Goal: Task Accomplishment & Management: Manage account settings

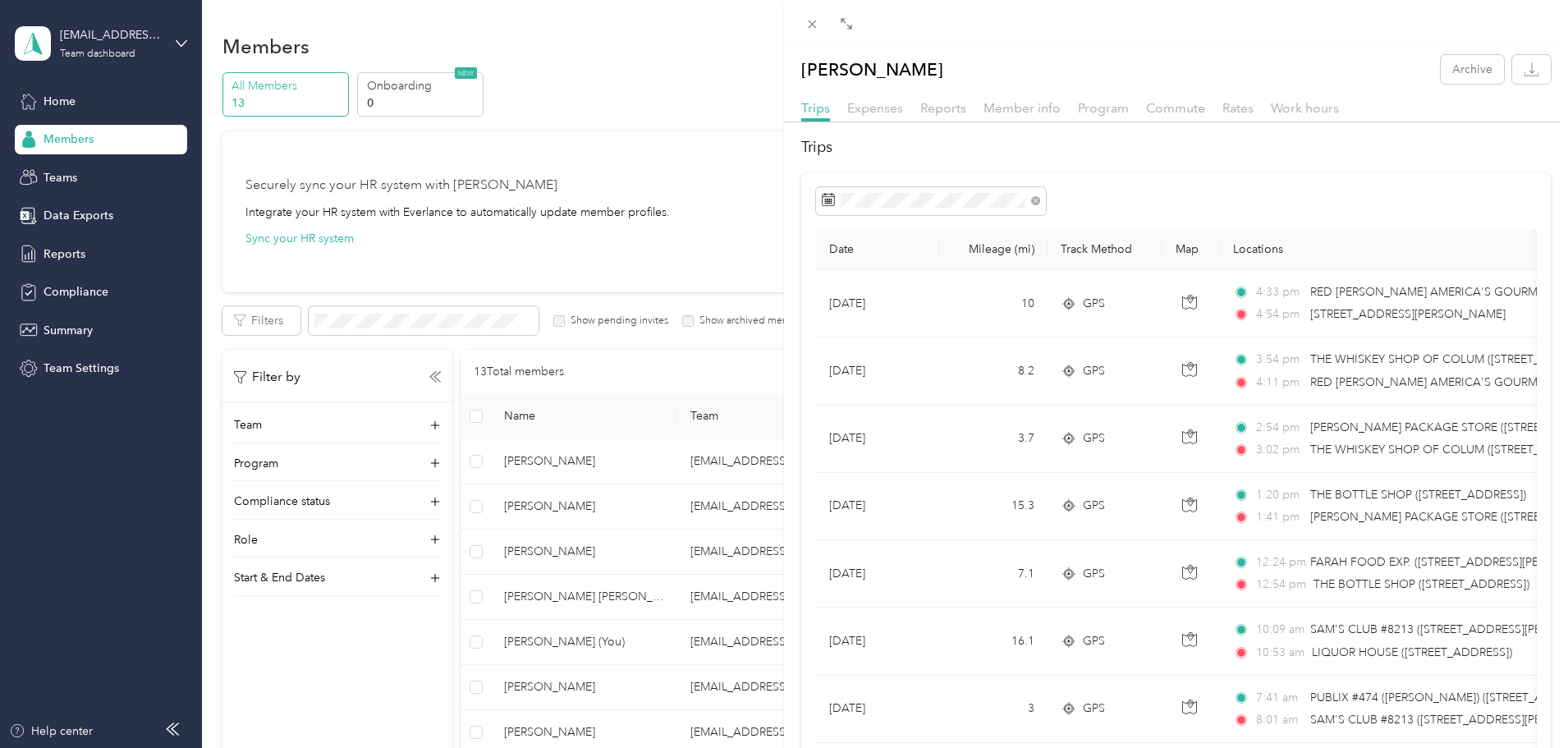
scroll to position [363, 0]
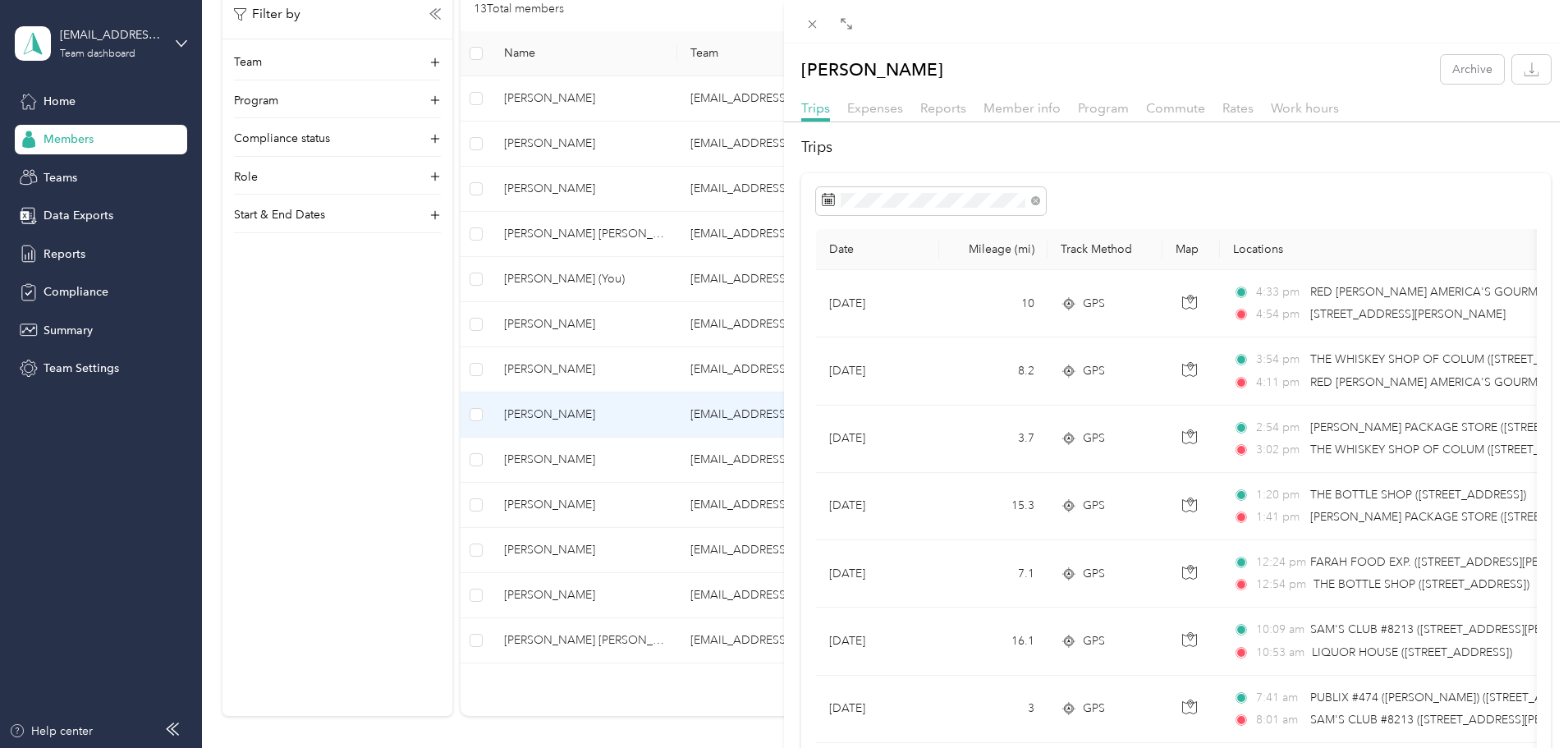
click at [57, 251] on div "[PERSON_NAME] Archive Trips Expenses Reports Member info Program Commute Rates …" at bounding box center [784, 374] width 1568 height 748
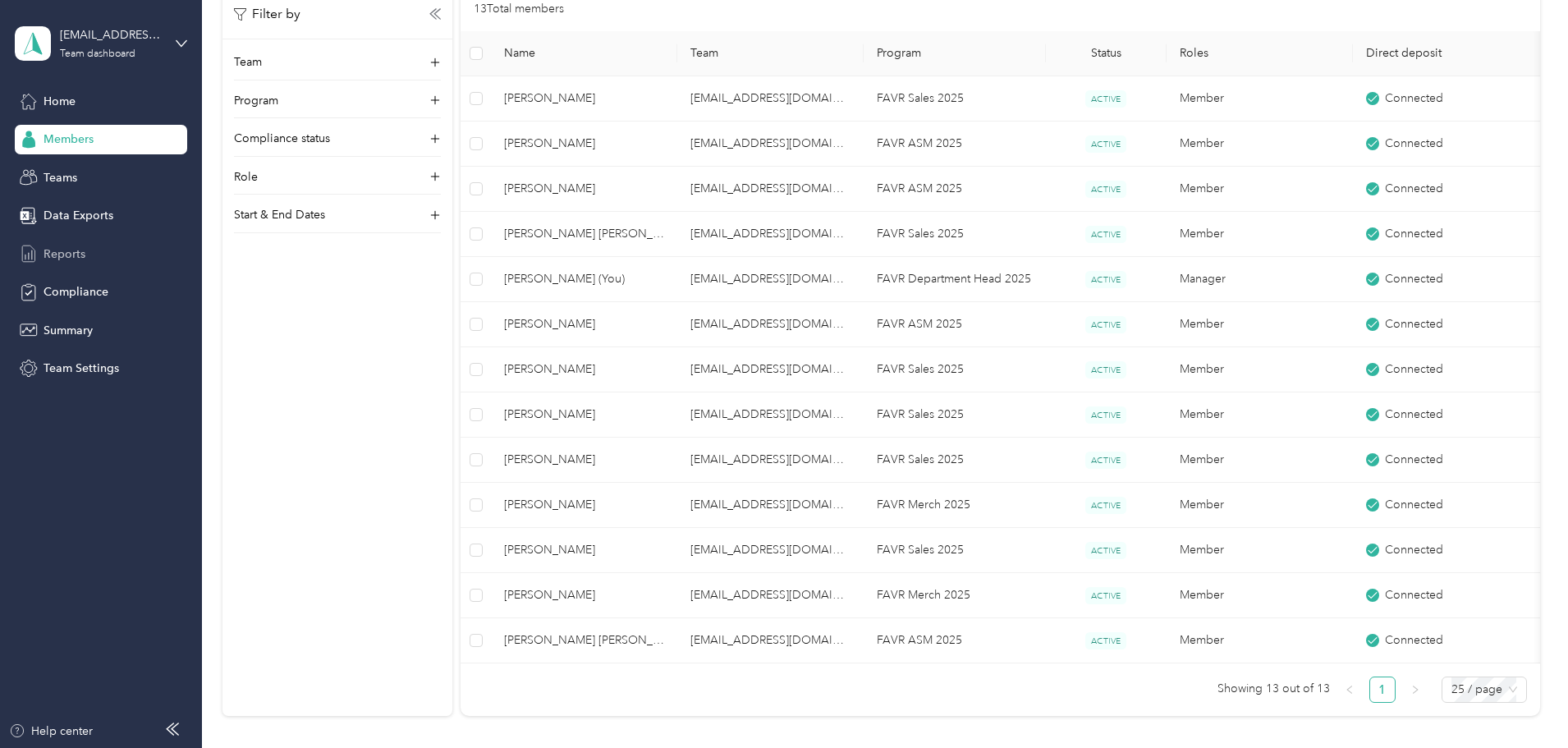
click at [57, 251] on span "Reports" at bounding box center [64, 254] width 42 height 17
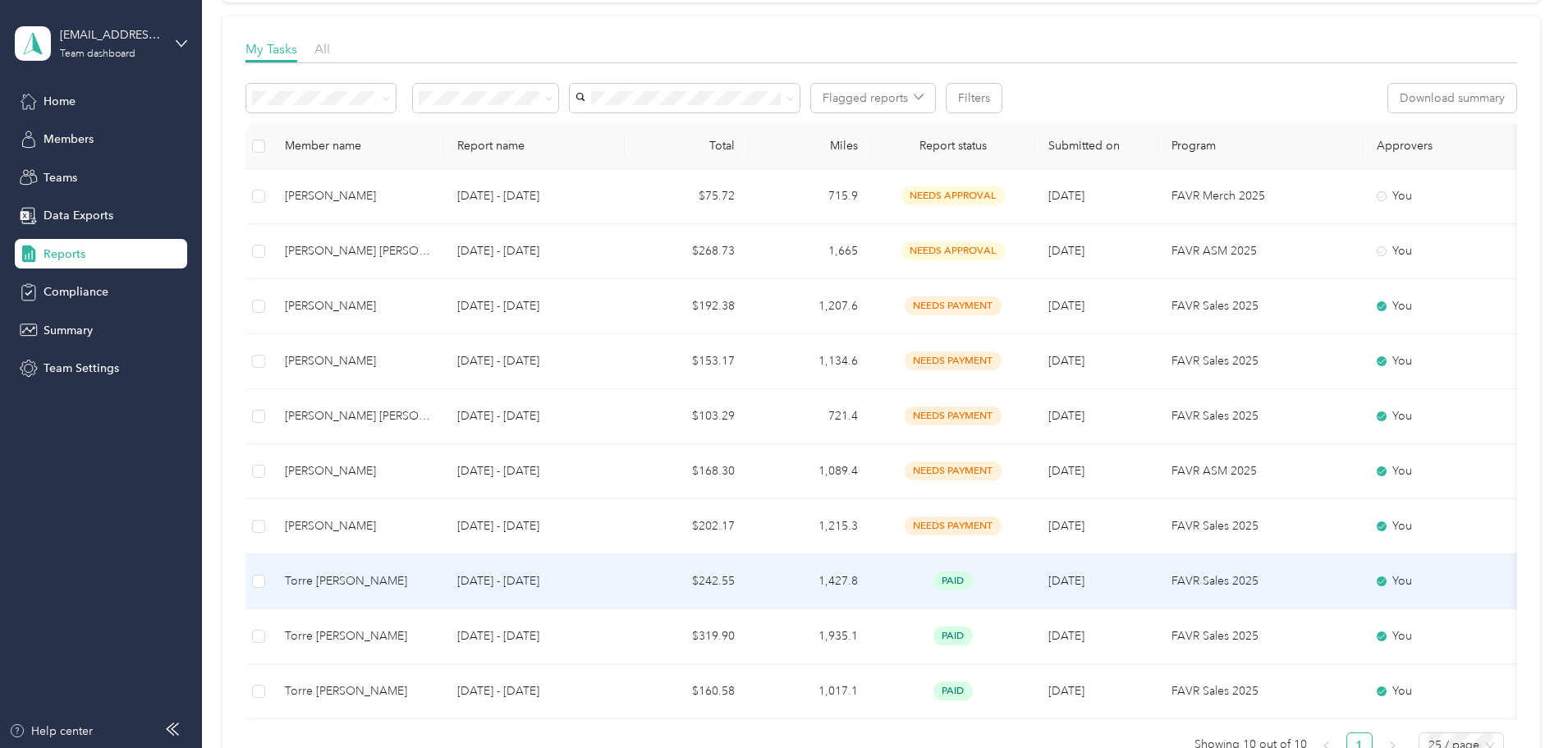
scroll to position [199, 0]
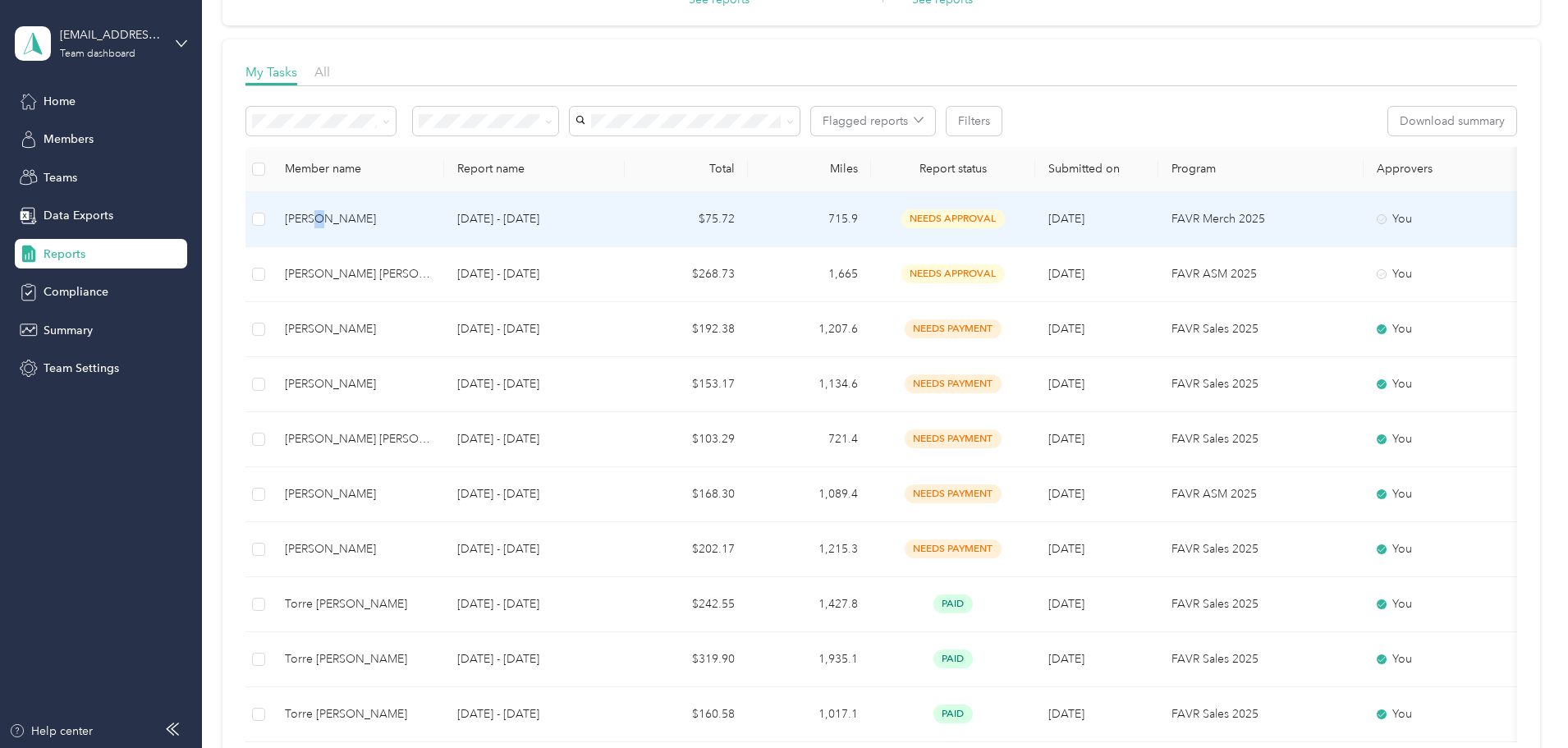
click at [430, 219] on div "[PERSON_NAME]" at bounding box center [358, 219] width 146 height 18
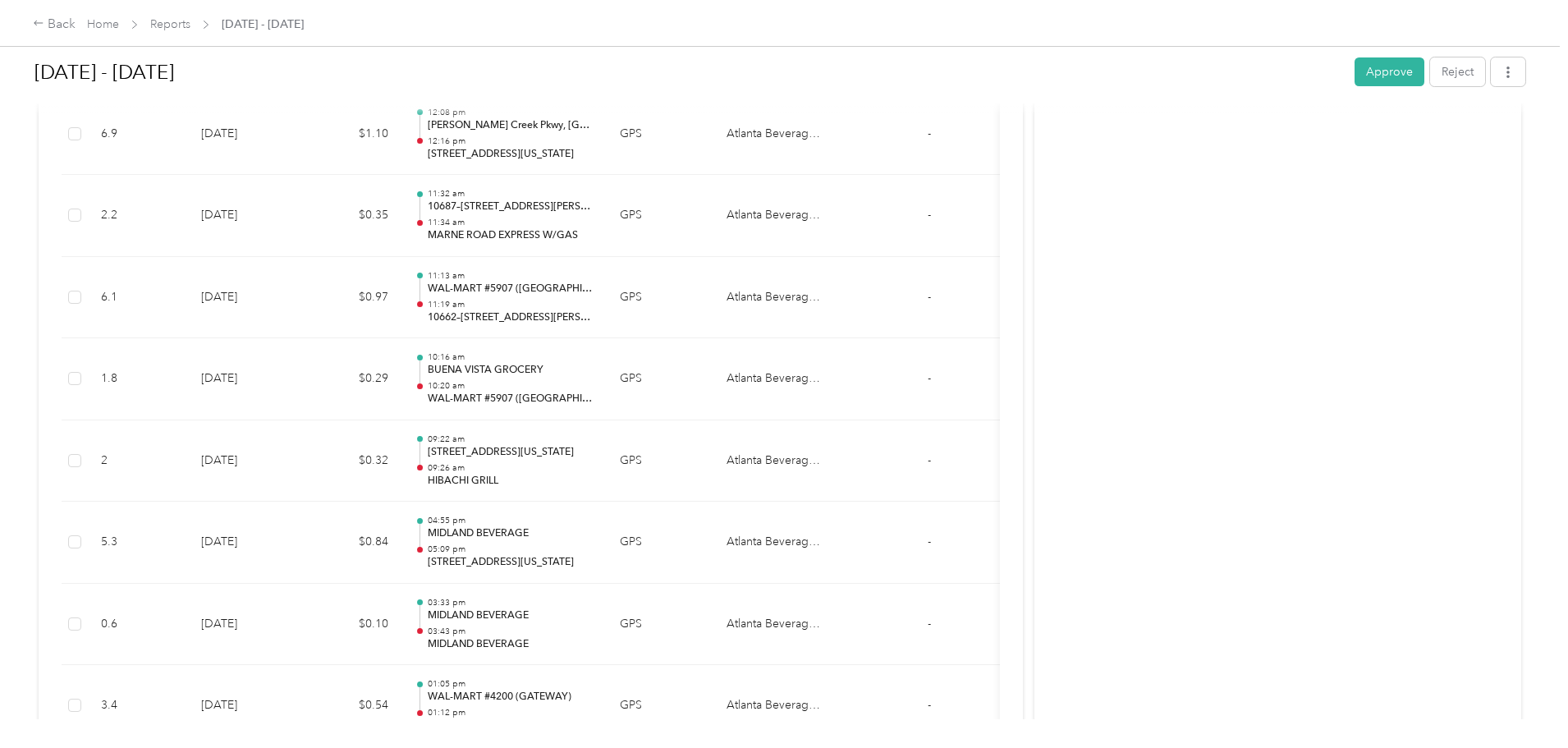
scroll to position [10174, 0]
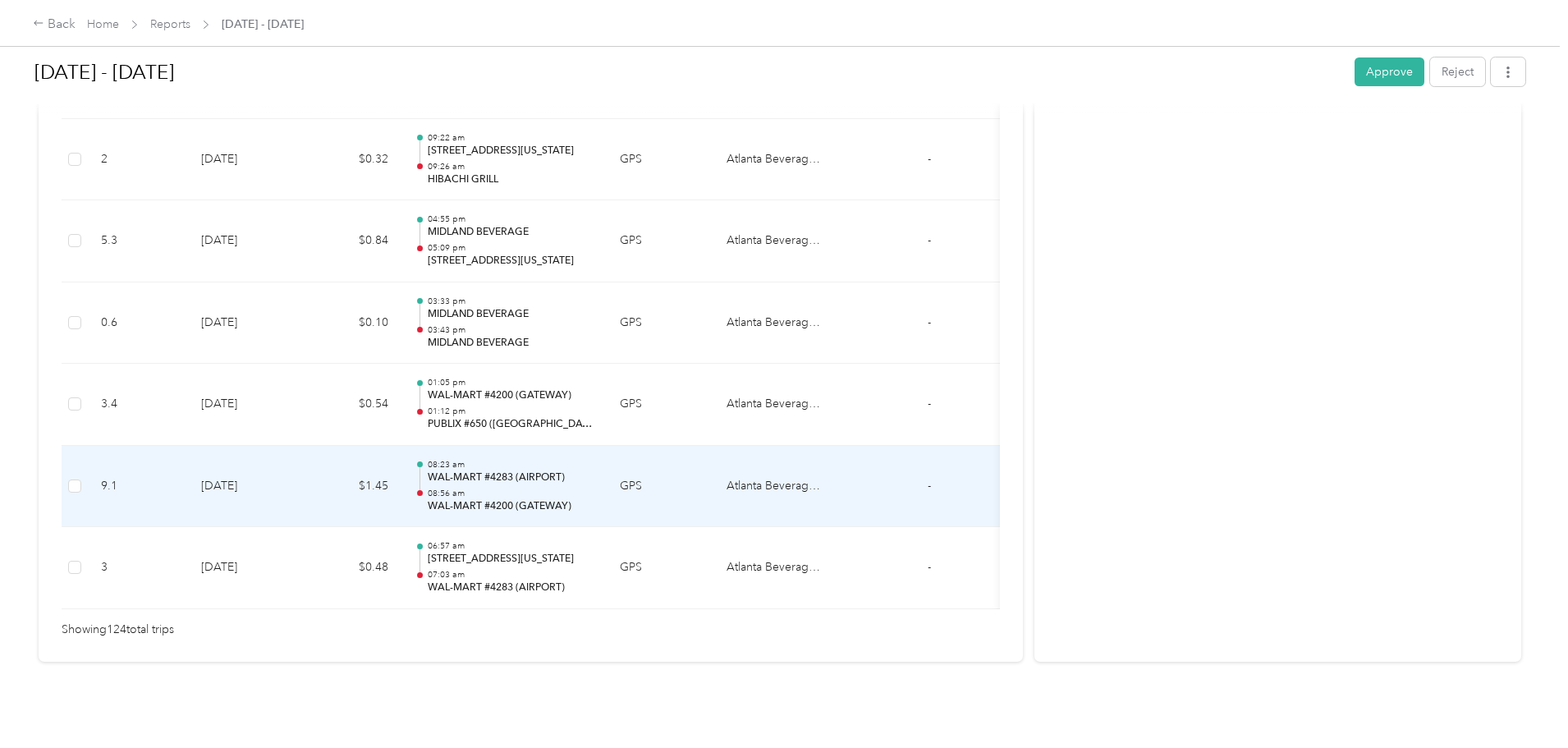
click at [594, 488] on p "08:56 am" at bounding box center [511, 493] width 166 height 11
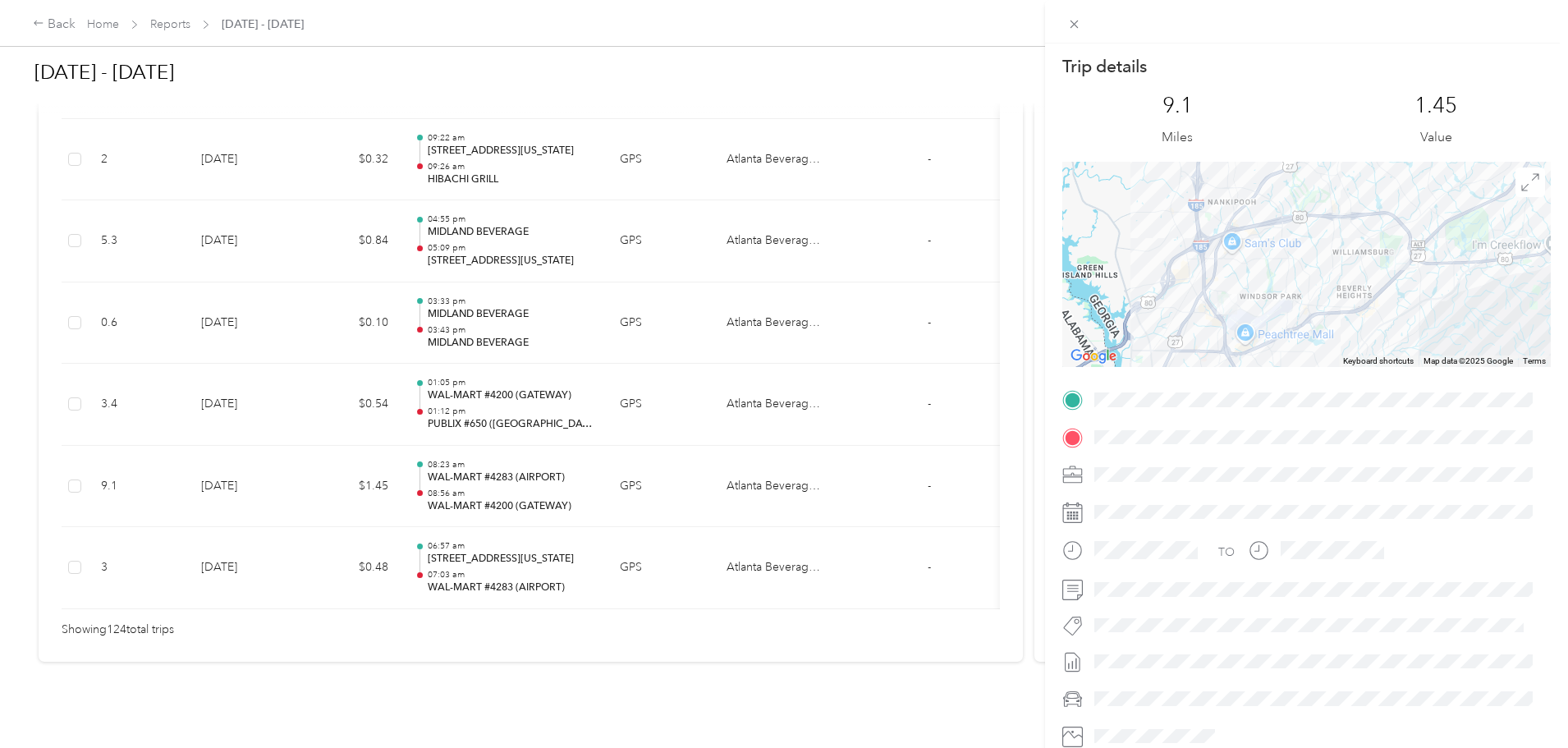
click at [1323, 296] on div at bounding box center [1307, 264] width 489 height 205
click at [1257, 253] on div at bounding box center [1307, 264] width 489 height 205
click at [1258, 253] on div at bounding box center [1307, 264] width 489 height 205
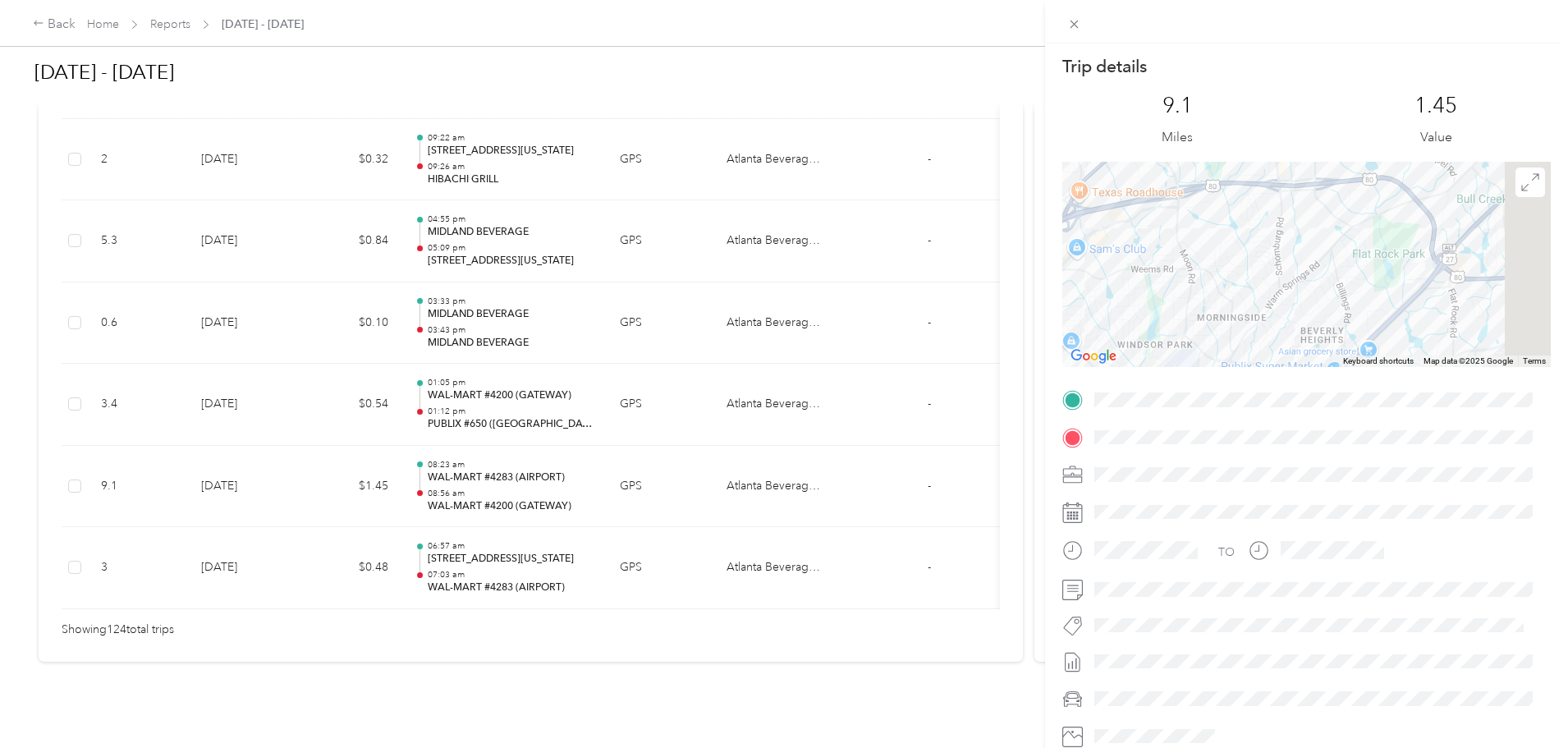
drag, startPoint x: 1390, startPoint y: 285, endPoint x: 1227, endPoint y: 303, distance: 164.0
click at [1227, 303] on div at bounding box center [1307, 264] width 489 height 205
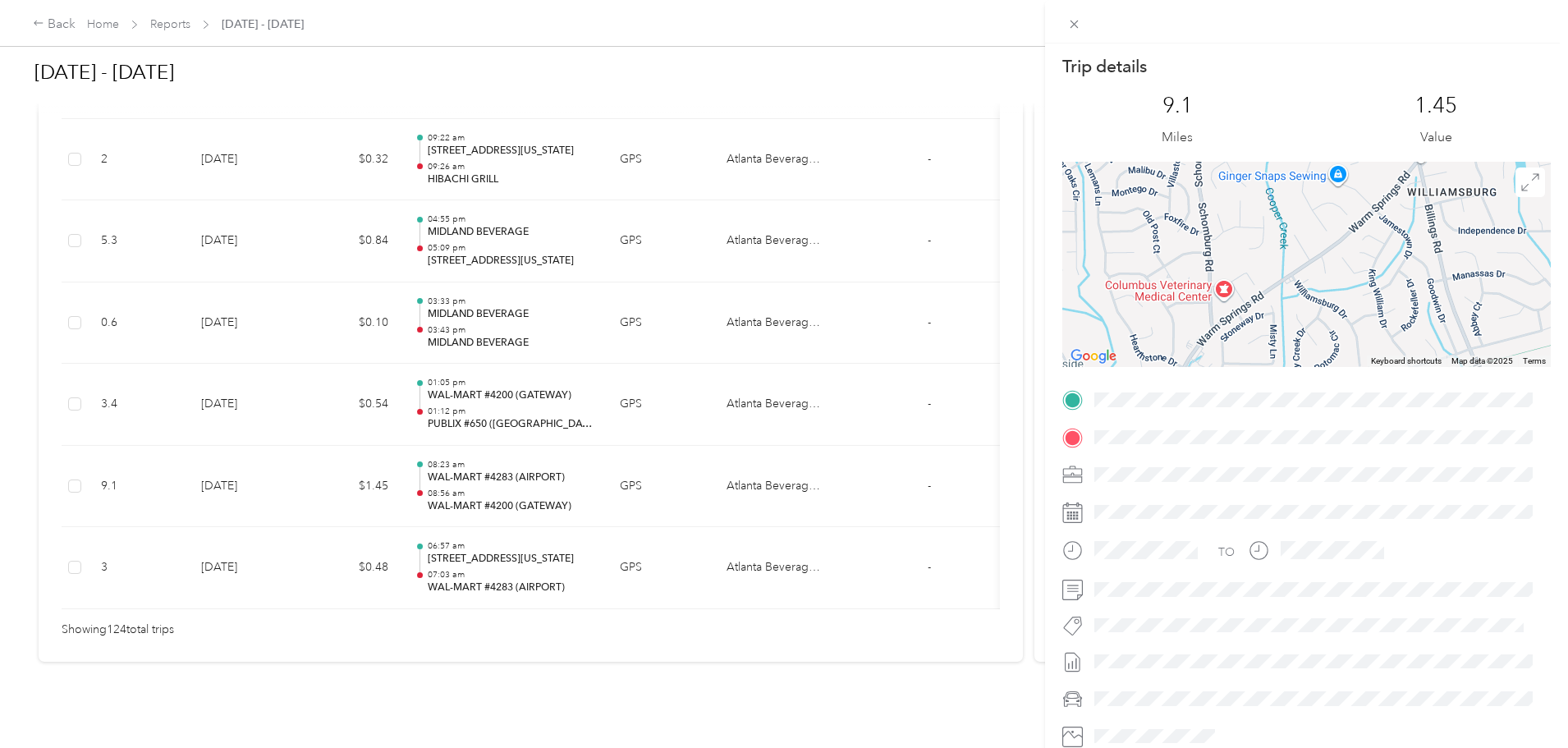
drag, startPoint x: 1261, startPoint y: 336, endPoint x: 1259, endPoint y: 346, distance: 10.2
click at [1244, 356] on div at bounding box center [1307, 264] width 489 height 205
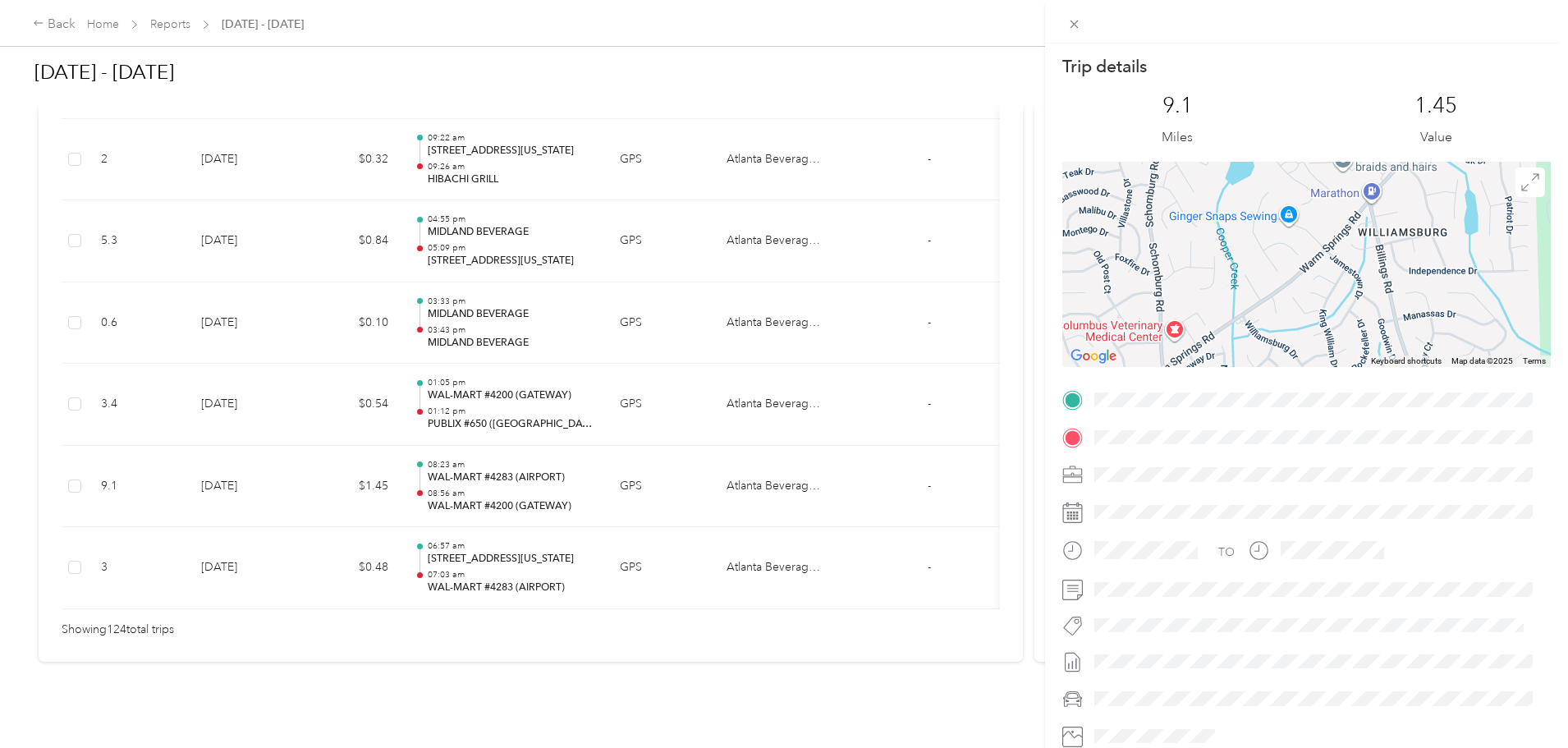
drag, startPoint x: 1316, startPoint y: 288, endPoint x: 1297, endPoint y: 301, distance: 23.0
click at [1297, 301] on div at bounding box center [1307, 264] width 489 height 205
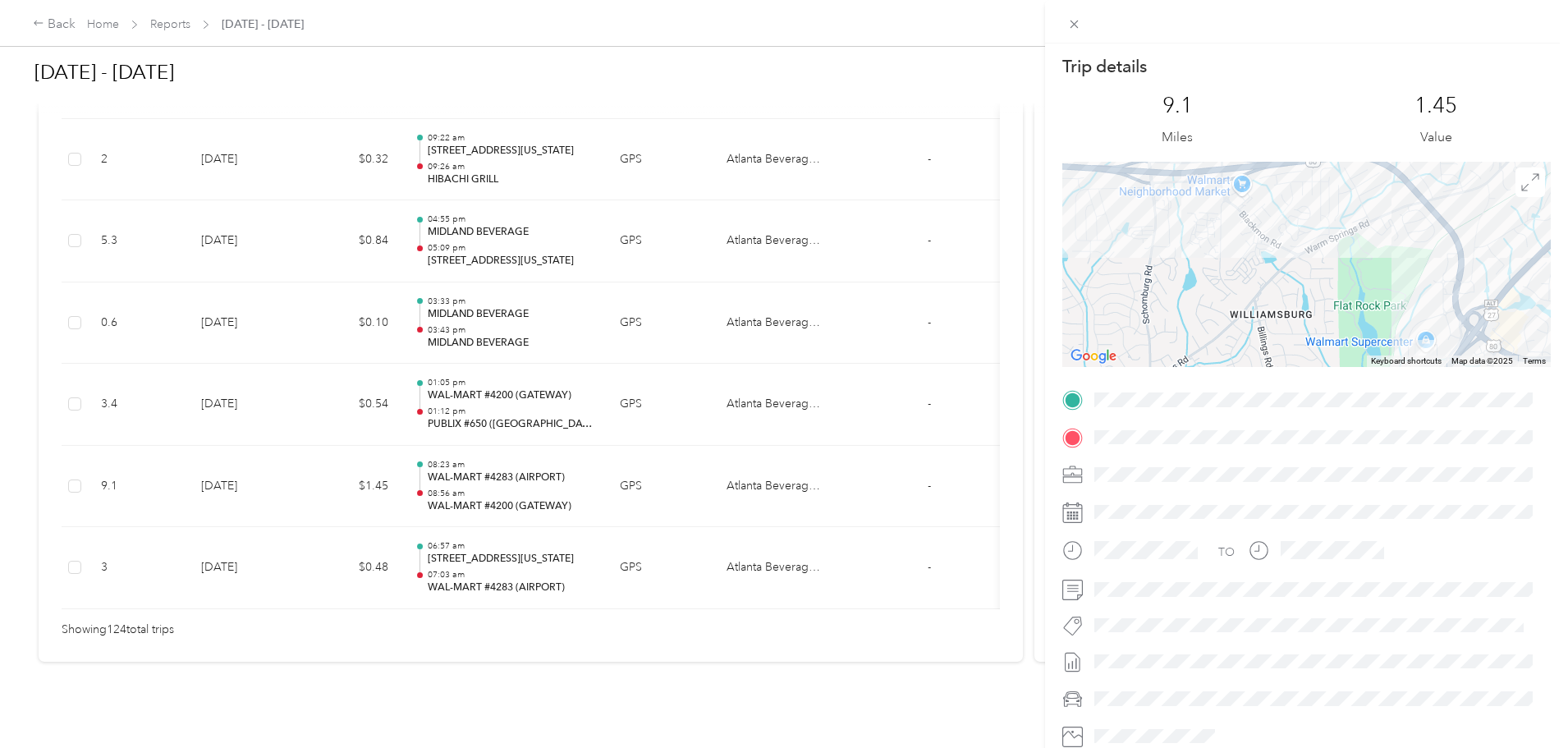
drag, startPoint x: 1357, startPoint y: 279, endPoint x: 1339, endPoint y: 287, distance: 19.7
click at [1339, 287] on div at bounding box center [1307, 264] width 489 height 205
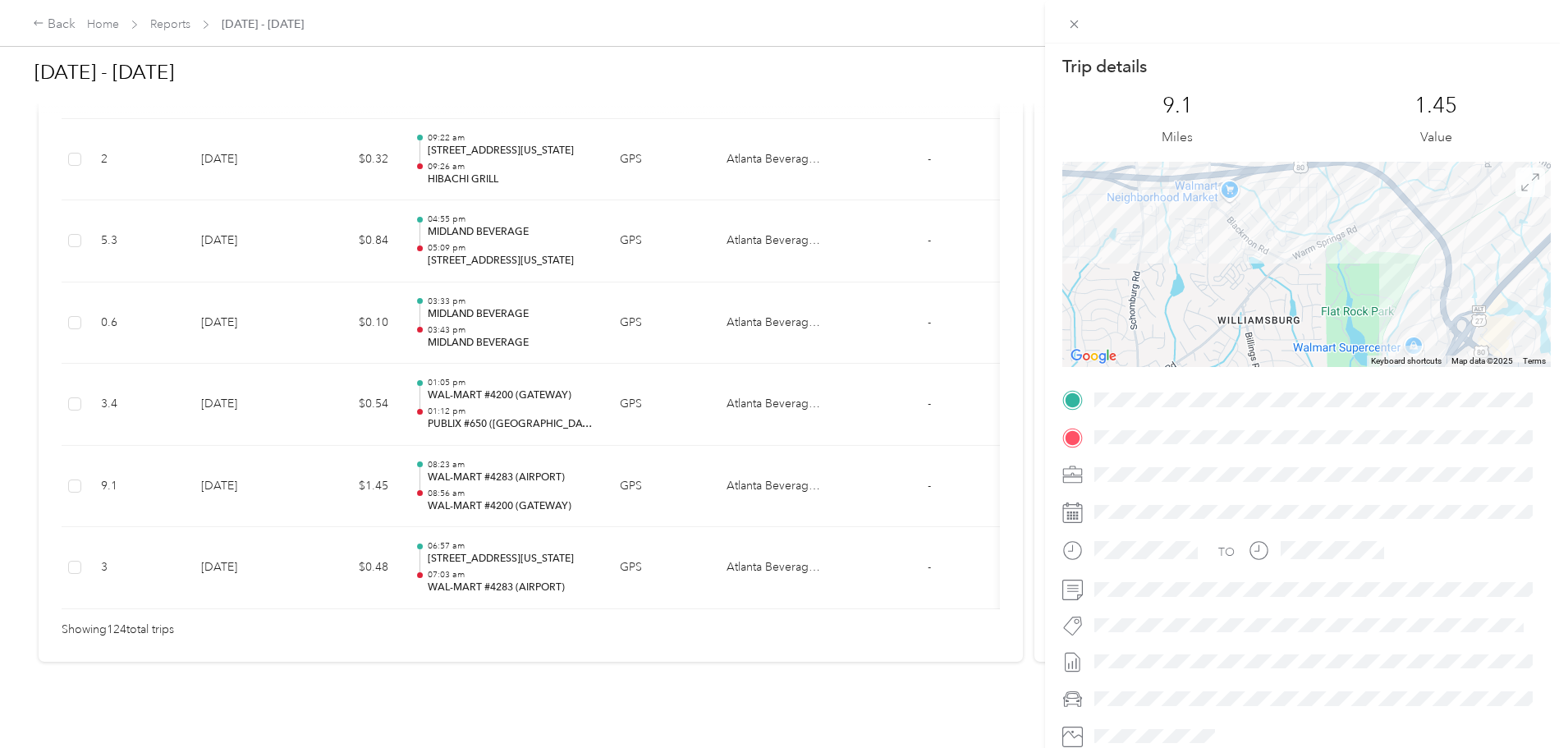
click at [1521, 180] on icon at bounding box center [1530, 182] width 18 height 18
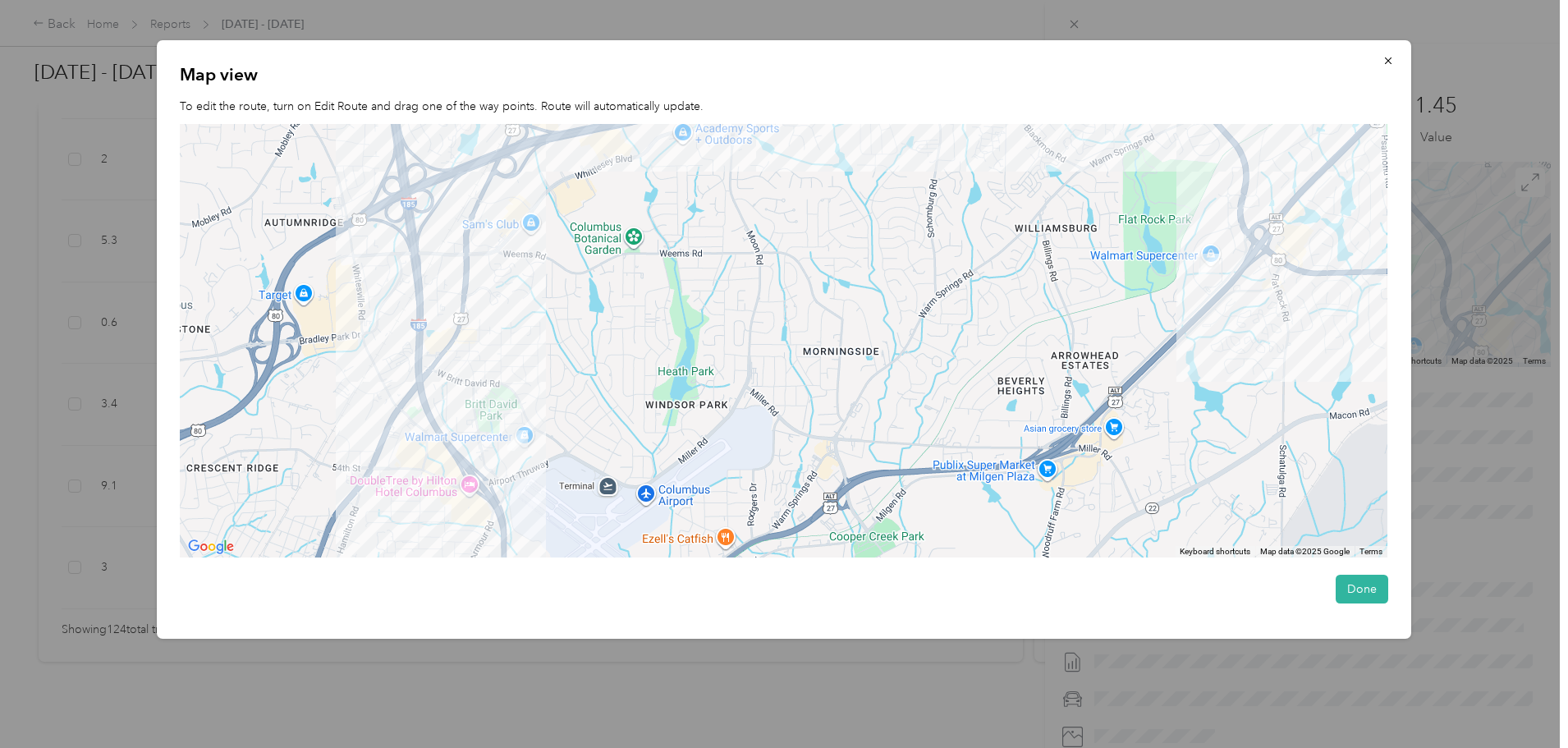
drag, startPoint x: 952, startPoint y: 303, endPoint x: 1138, endPoint y: 265, distance: 189.8
click at [1138, 265] on div at bounding box center [783, 340] width 1208 height 433
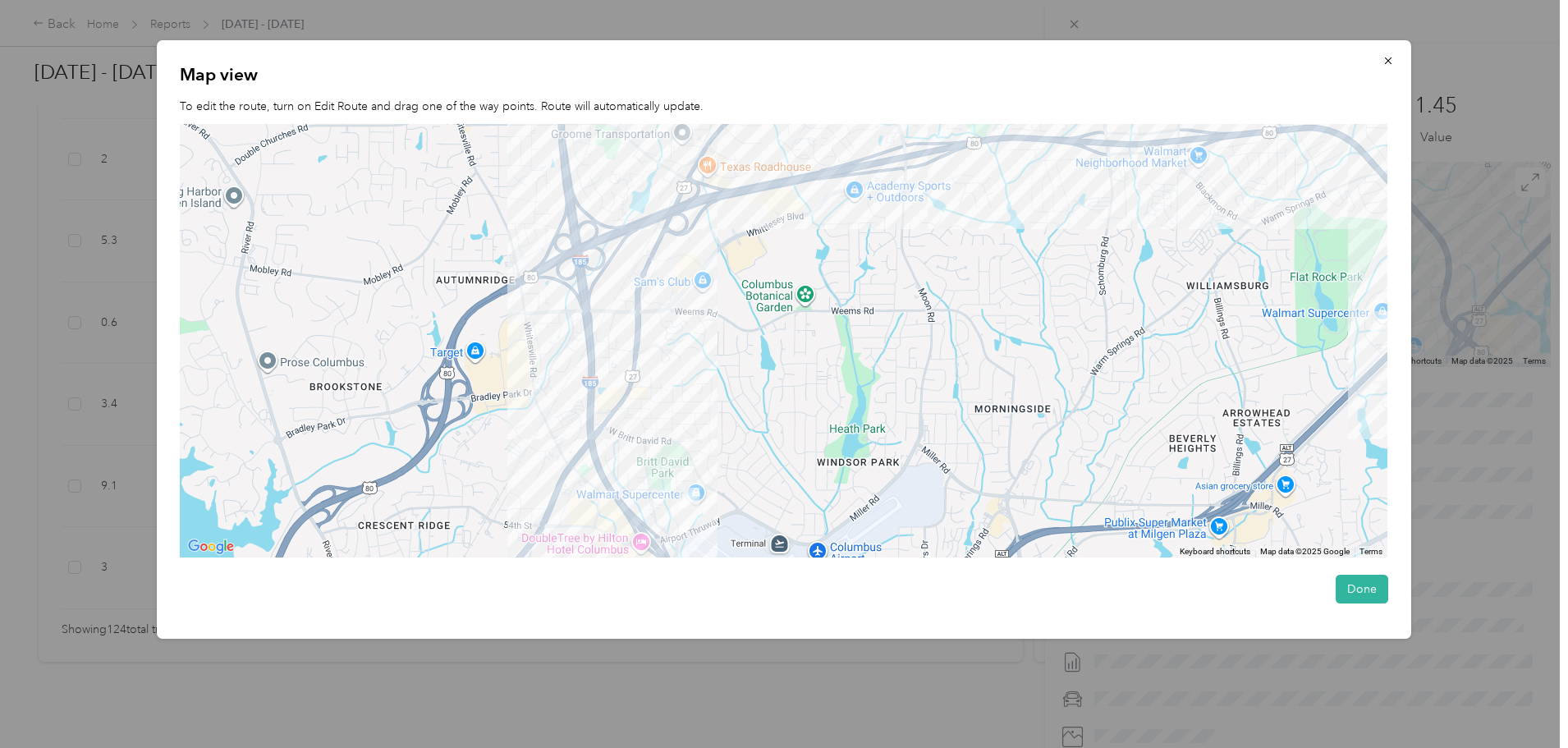
drag, startPoint x: 731, startPoint y: 332, endPoint x: 889, endPoint y: 385, distance: 166.7
click at [889, 385] on div at bounding box center [783, 340] width 1208 height 433
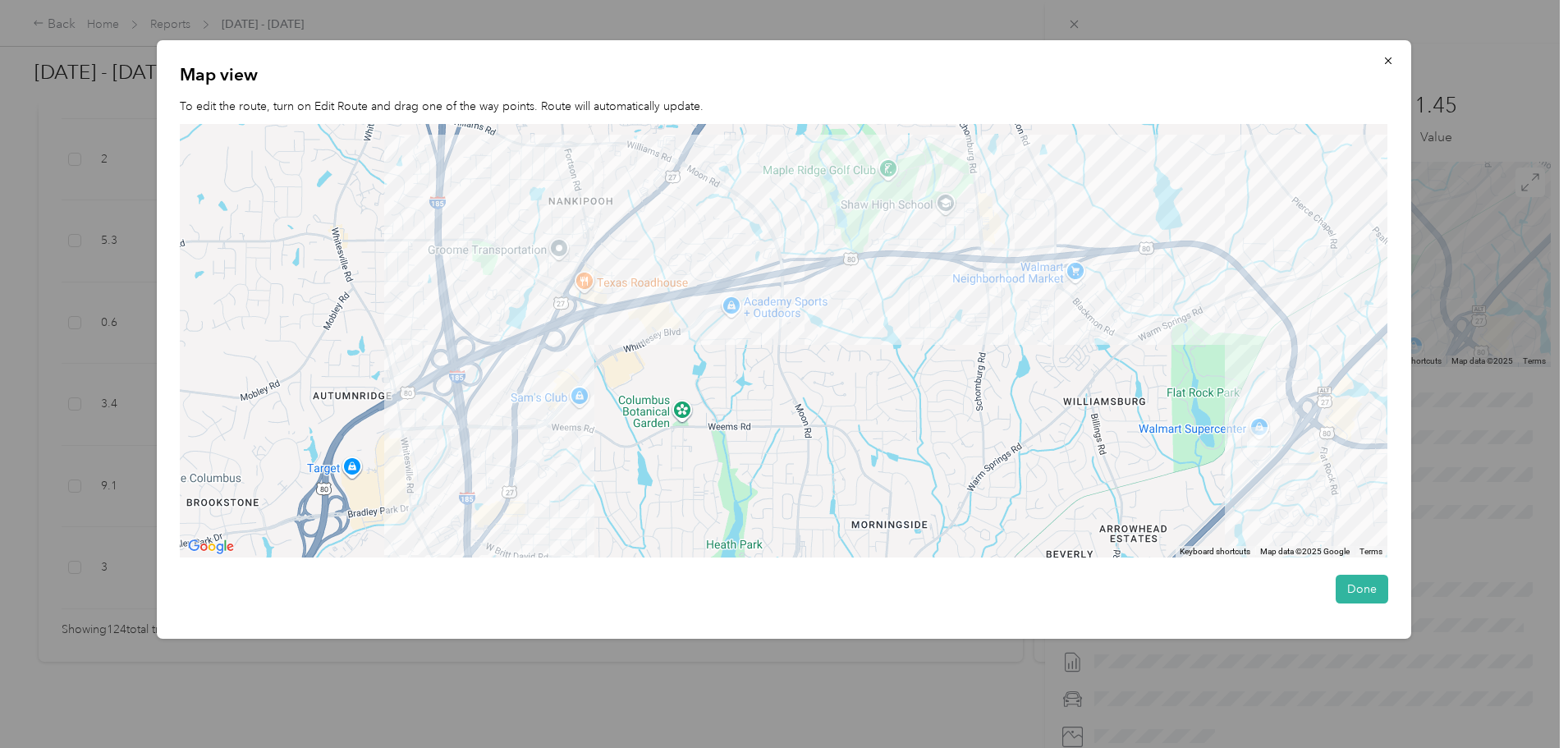
drag, startPoint x: 921, startPoint y: 285, endPoint x: 793, endPoint y: 403, distance: 174.1
click at [793, 403] on div at bounding box center [783, 340] width 1208 height 433
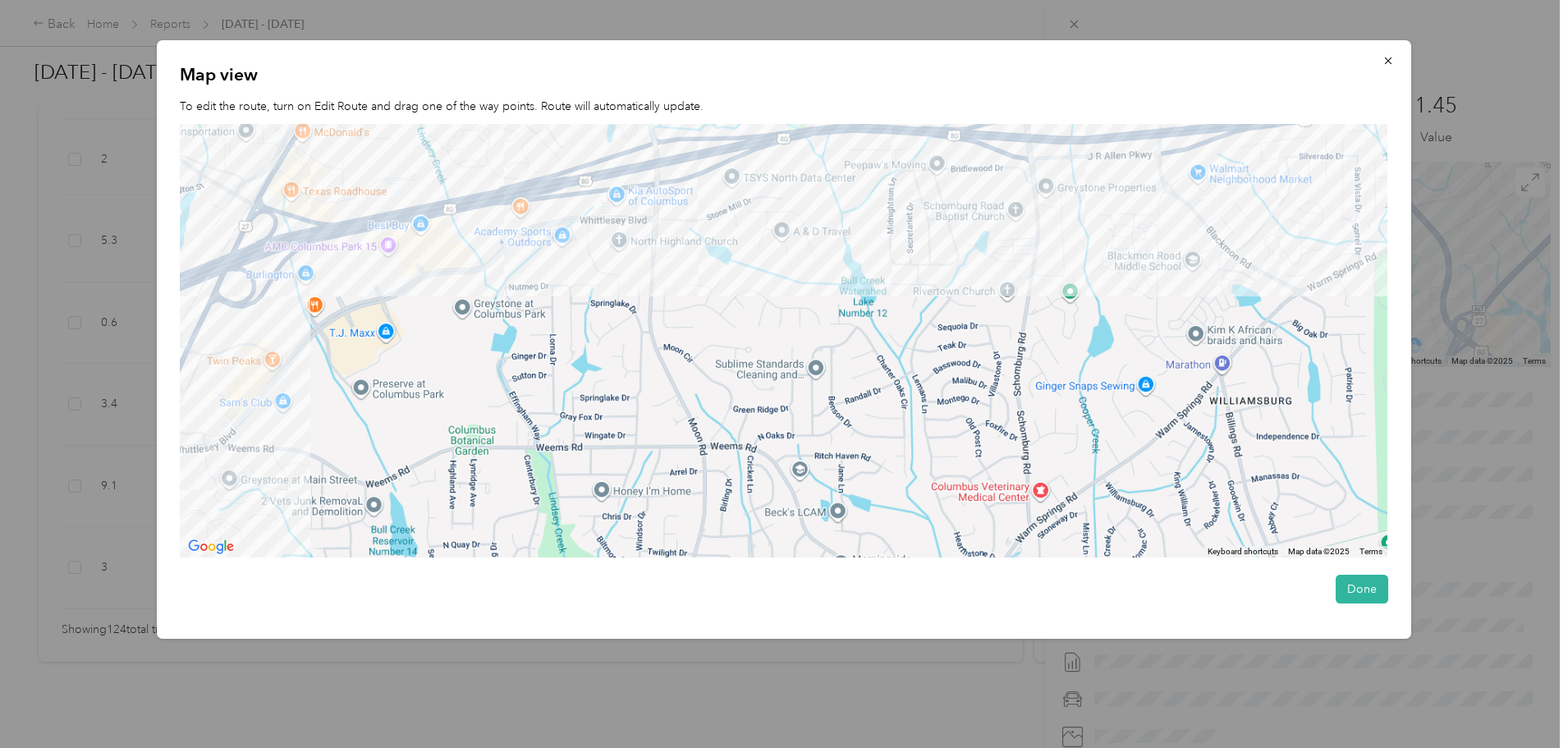
drag, startPoint x: 939, startPoint y: 397, endPoint x: 950, endPoint y: 385, distance: 16.3
click at [950, 388] on div at bounding box center [783, 340] width 1208 height 433
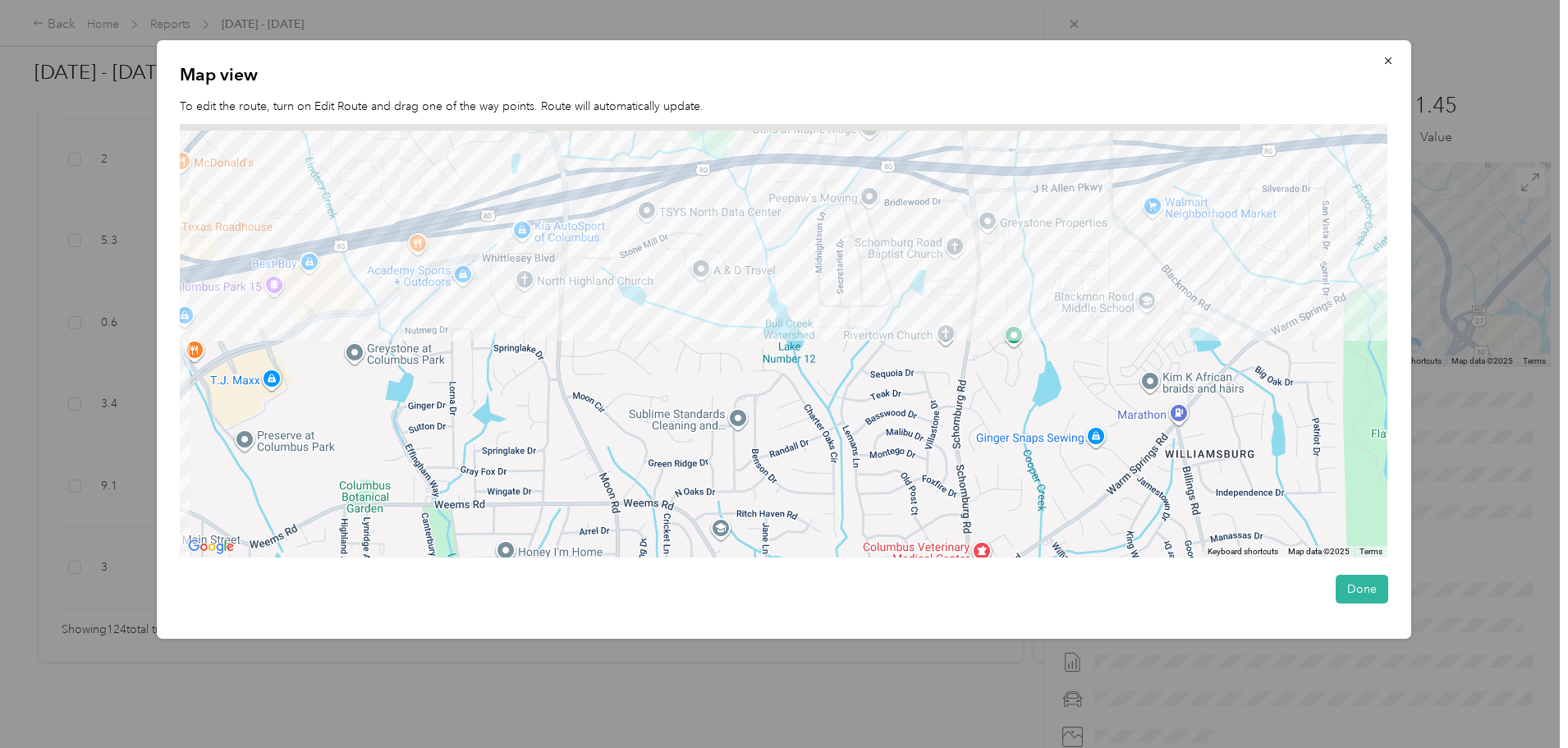
drag, startPoint x: 946, startPoint y: 337, endPoint x: 878, endPoint y: 374, distance: 77.4
click at [878, 374] on div at bounding box center [783, 340] width 1208 height 433
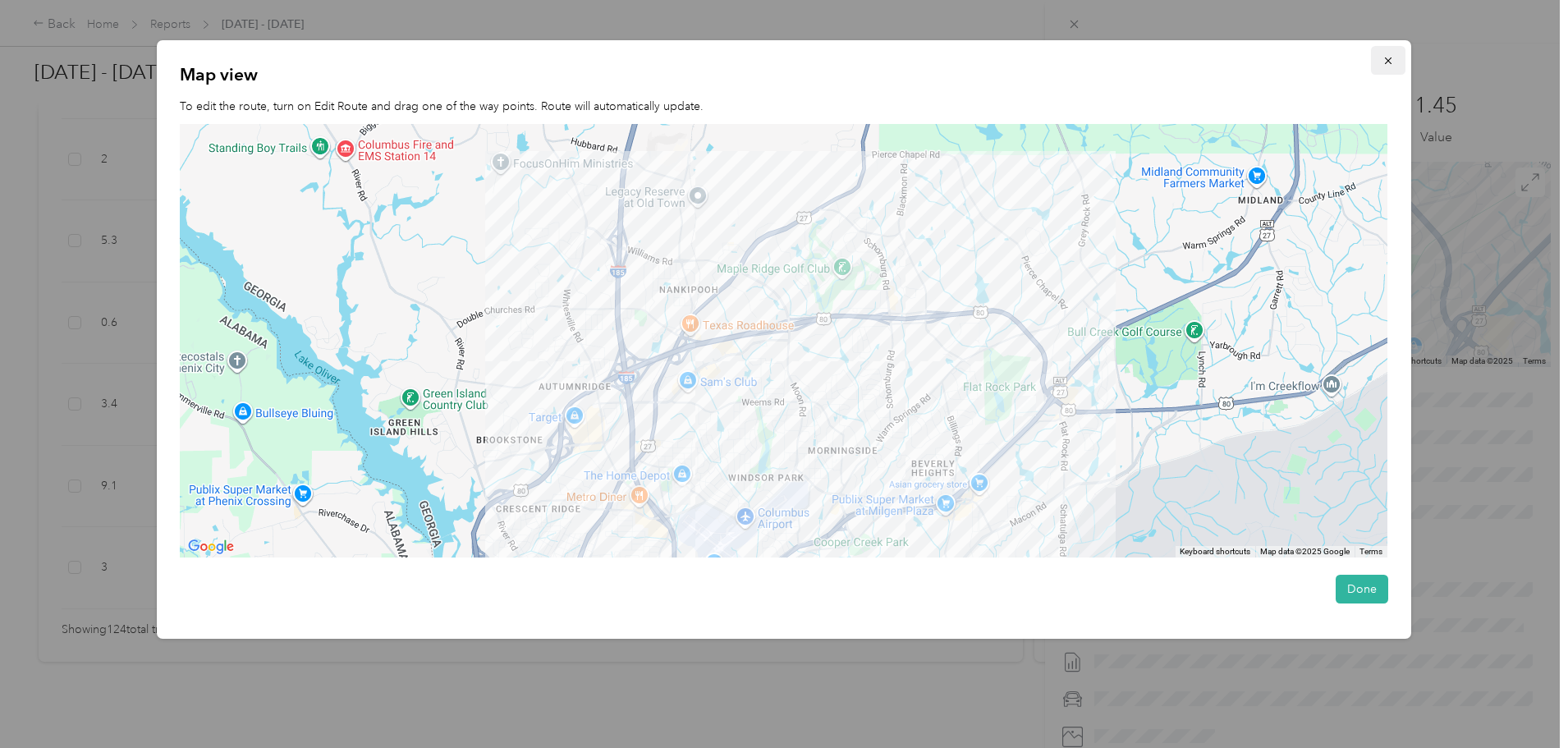
click at [1391, 59] on icon "button" at bounding box center [1388, 60] width 11 height 11
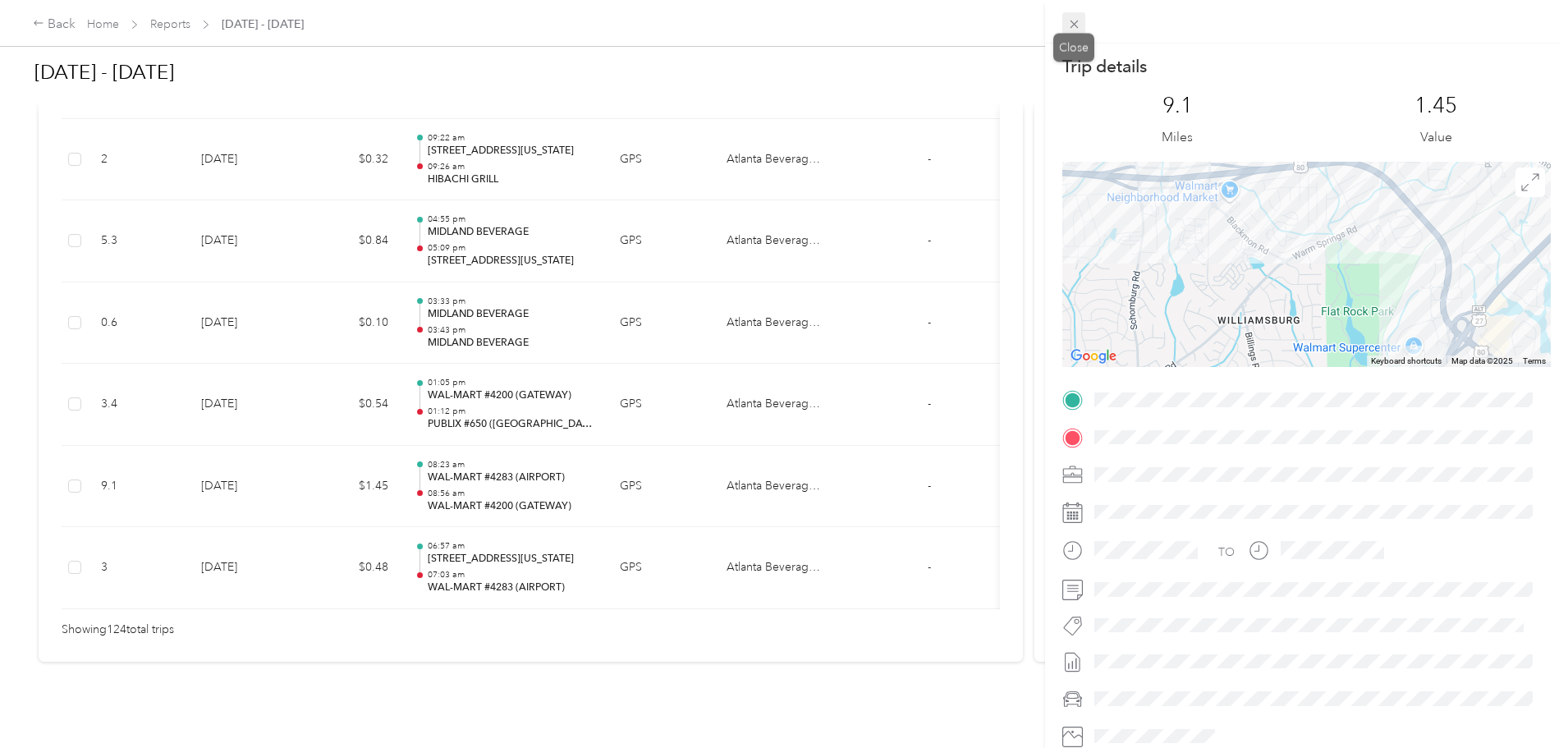
click at [1076, 26] on icon at bounding box center [1074, 25] width 9 height 9
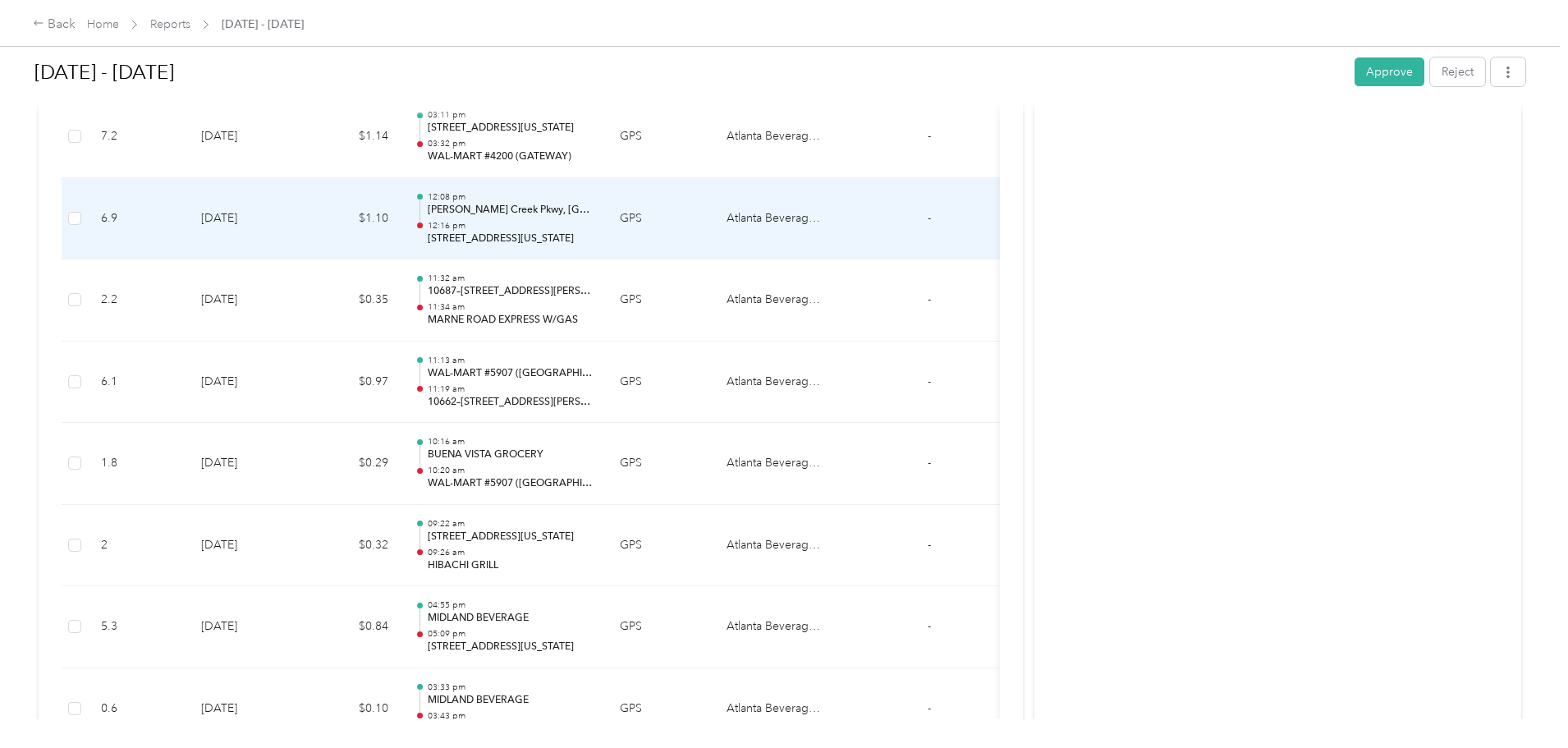
scroll to position [9682, 0]
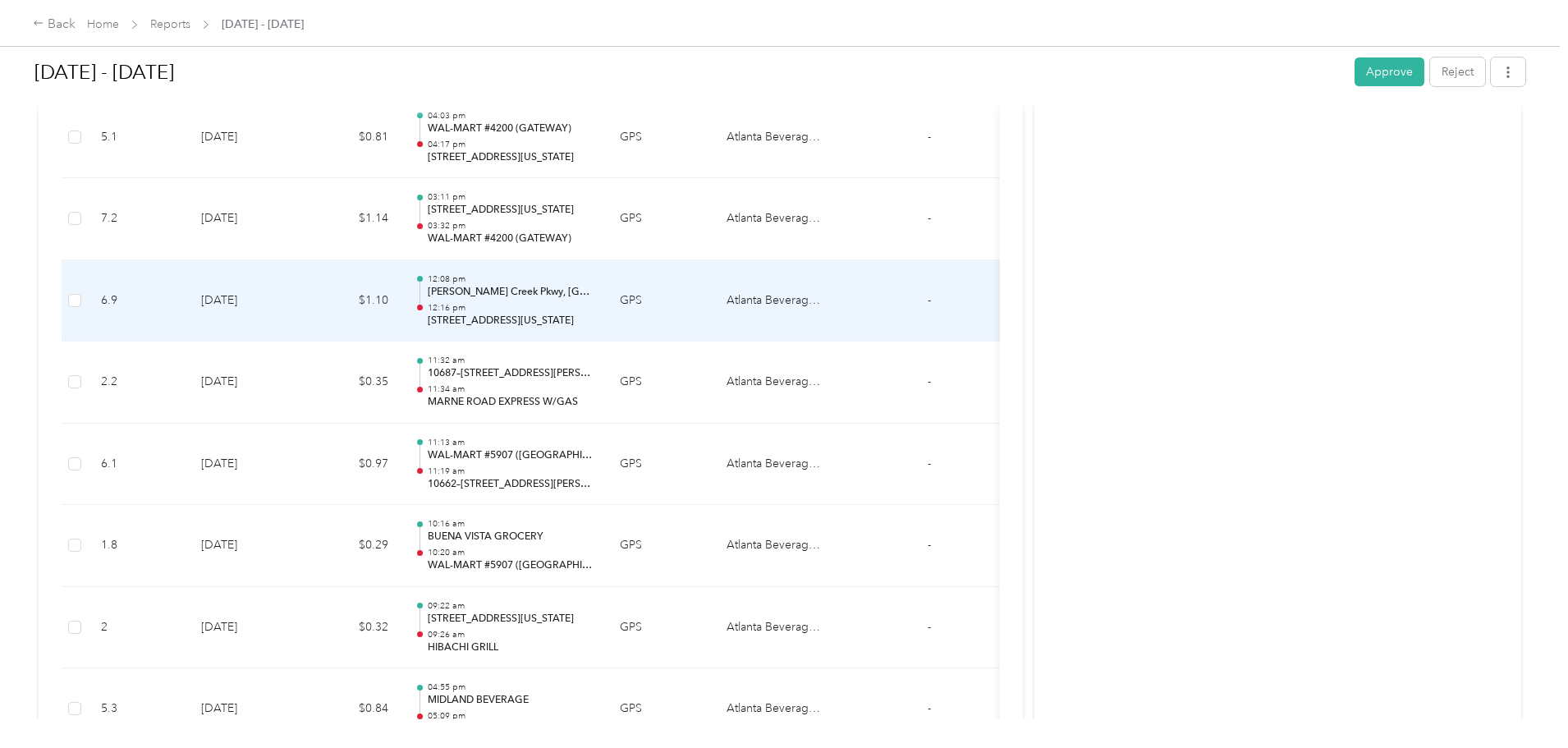
click at [594, 301] on div "12:08 pm [PERSON_NAME][GEOGRAPHIC_DATA] 12:16 pm 3528–[STREET_ADDRESS][US_STATE]" at bounding box center [511, 301] width 166 height 55
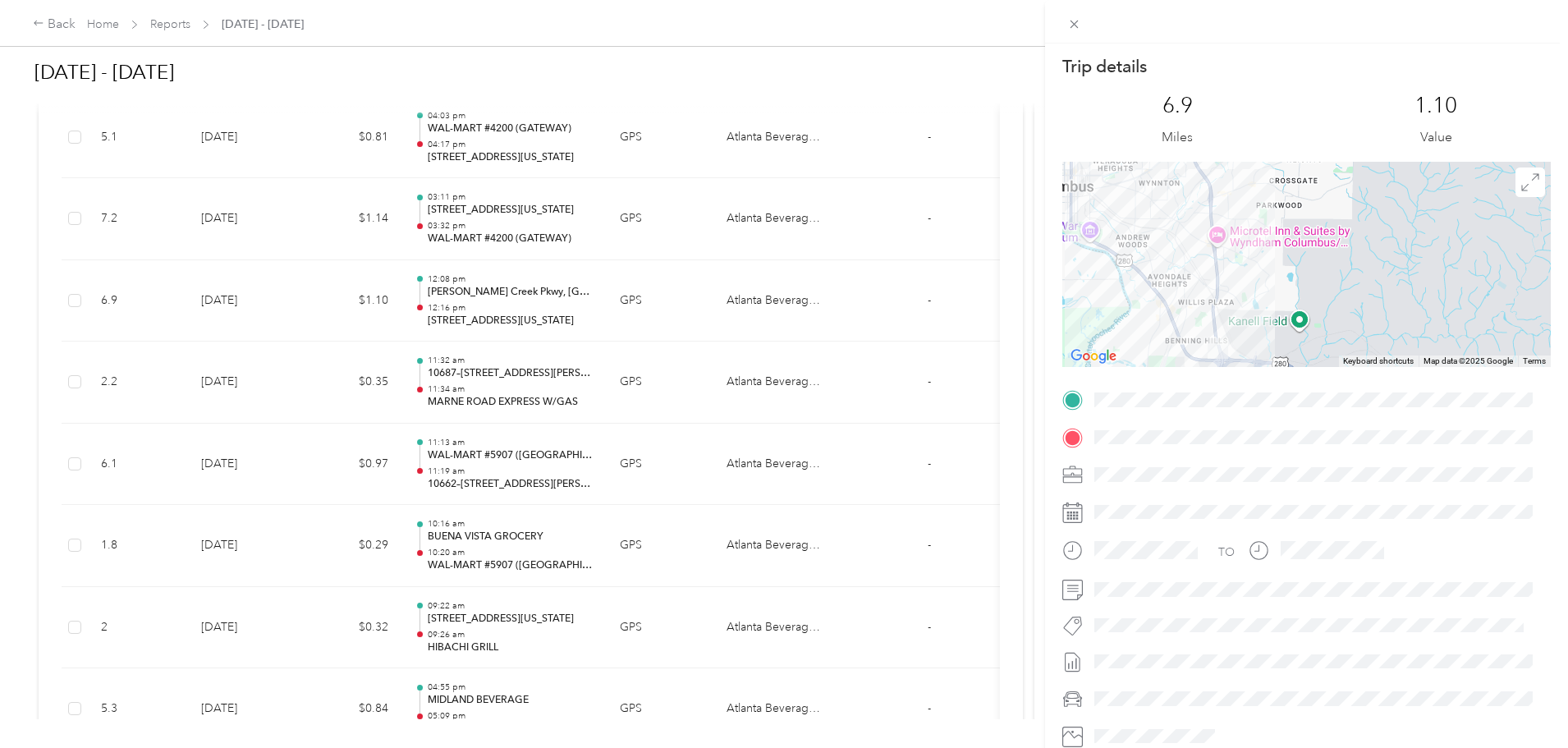
drag, startPoint x: 1387, startPoint y: 278, endPoint x: 1251, endPoint y: 241, distance: 140.9
click at [1251, 241] on div at bounding box center [1307, 264] width 489 height 205
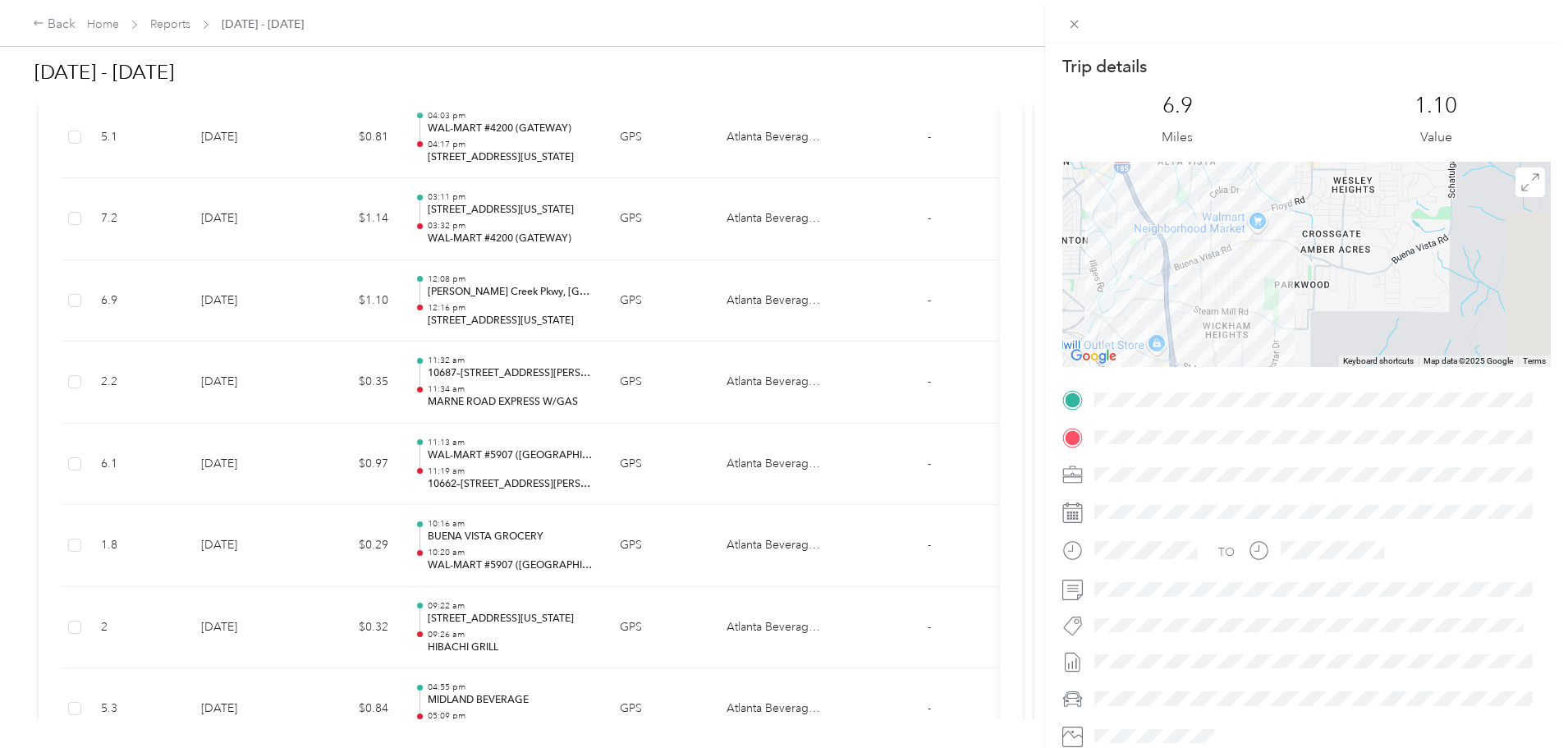
drag, startPoint x: 1232, startPoint y: 204, endPoint x: 1169, endPoint y: 372, distance: 179.4
click at [1170, 373] on div "Trip details This trip cannot be edited because it is either under review, appr…" at bounding box center [1307, 420] width 489 height 731
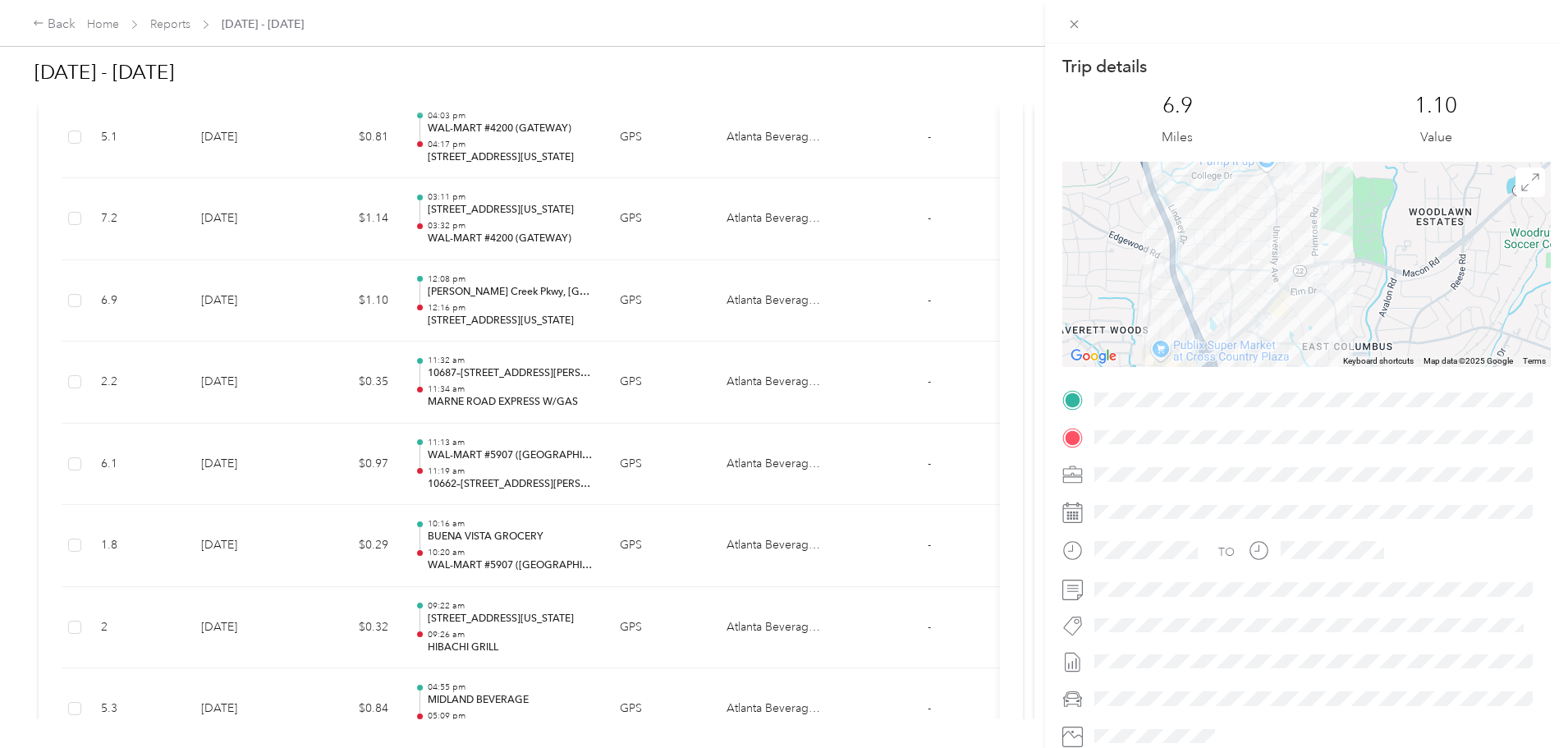
click at [1419, 443] on div "Trip details This trip cannot be edited because it is either under review, appr…" at bounding box center [1307, 420] width 489 height 731
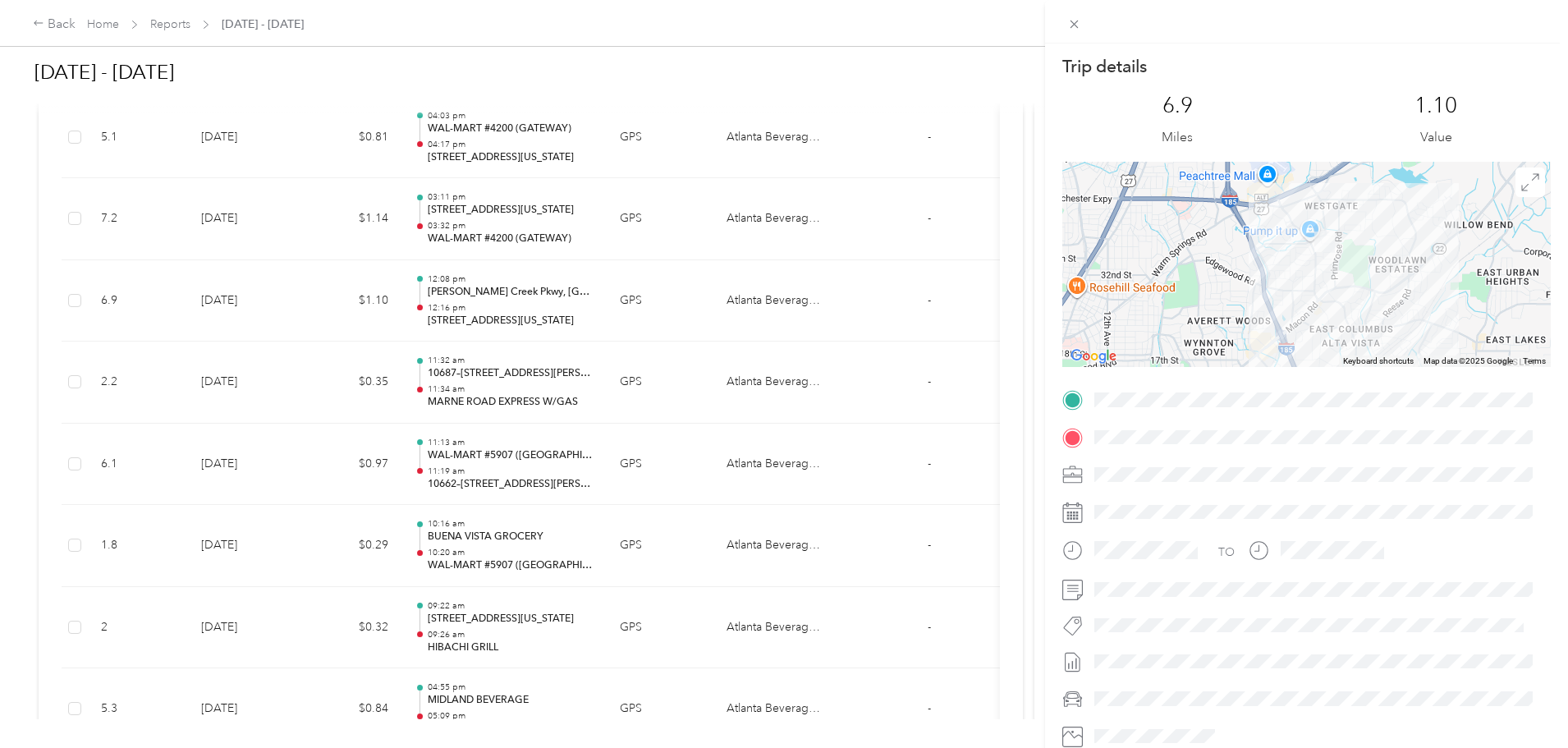
drag, startPoint x: 623, startPoint y: 283, endPoint x: 627, endPoint y: 363, distance: 80.1
click at [633, 397] on div "Trip details This trip cannot be edited because it is either under review, appr…" at bounding box center [784, 374] width 1568 height 748
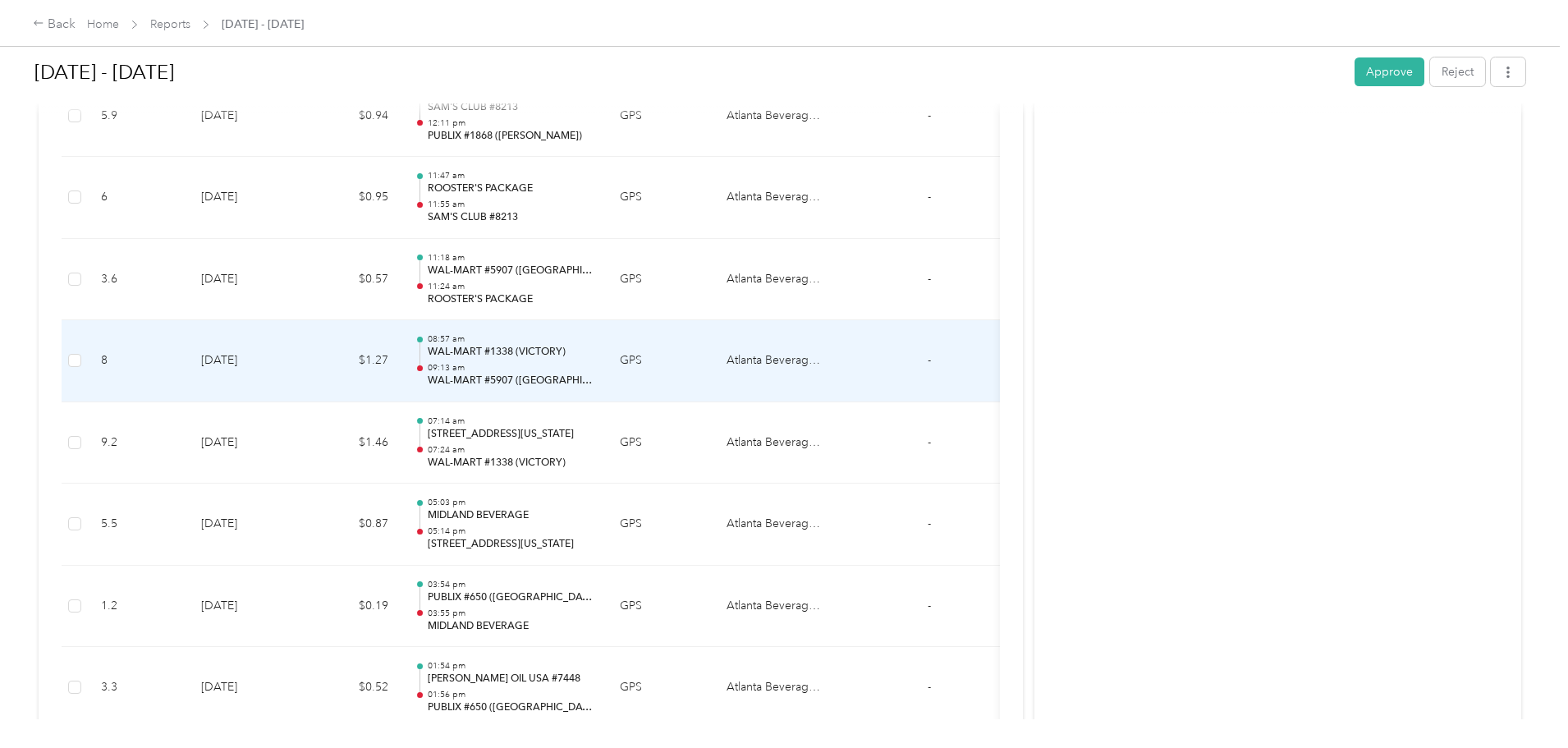
scroll to position [8369, 0]
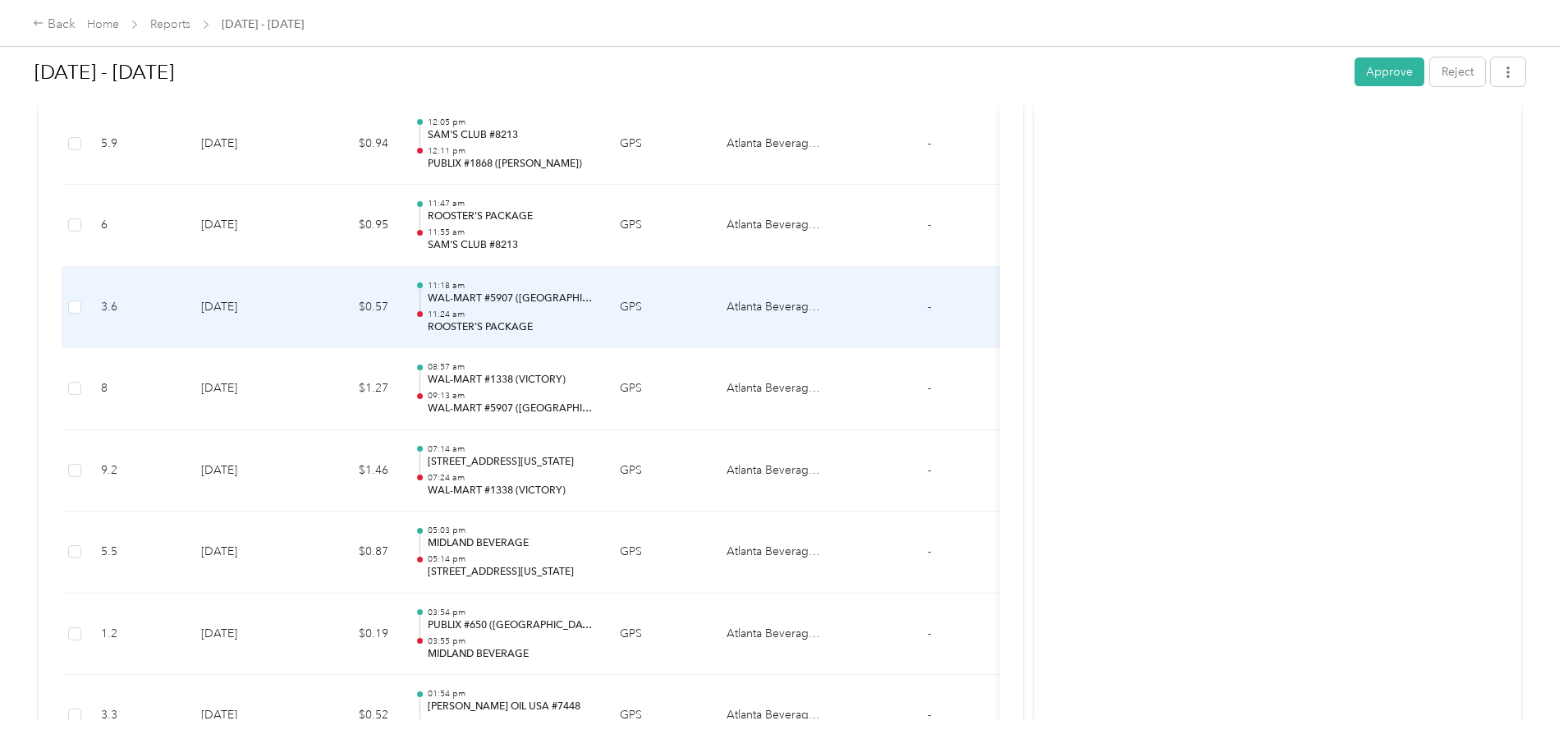
click at [594, 323] on p "ROOSTER'S PACKAGE" at bounding box center [511, 327] width 166 height 15
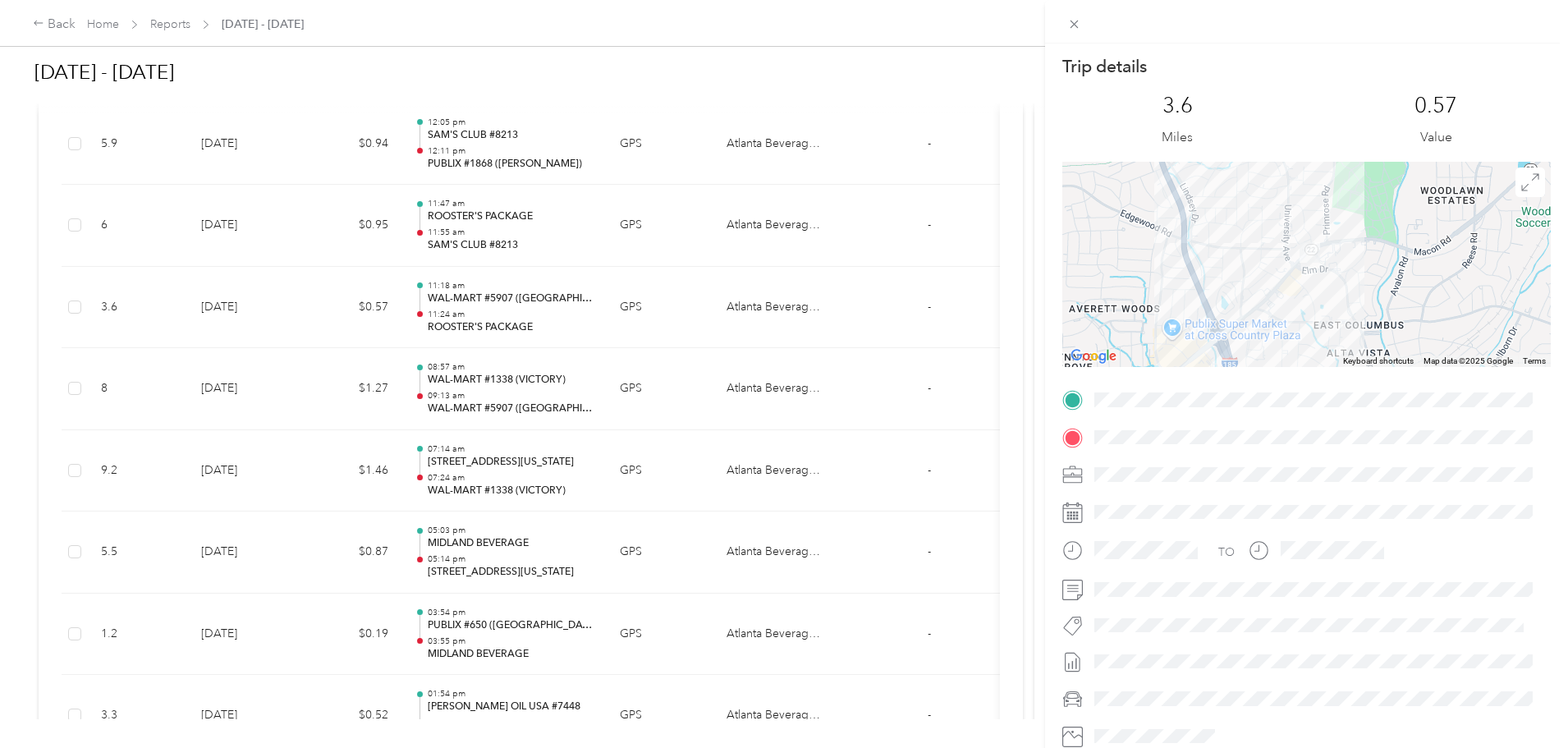
drag, startPoint x: 1372, startPoint y: 391, endPoint x: 1376, endPoint y: 370, distance: 21.4
click at [1384, 421] on div "Trip details This trip cannot be edited because it is either under review, appr…" at bounding box center [1307, 420] width 489 height 731
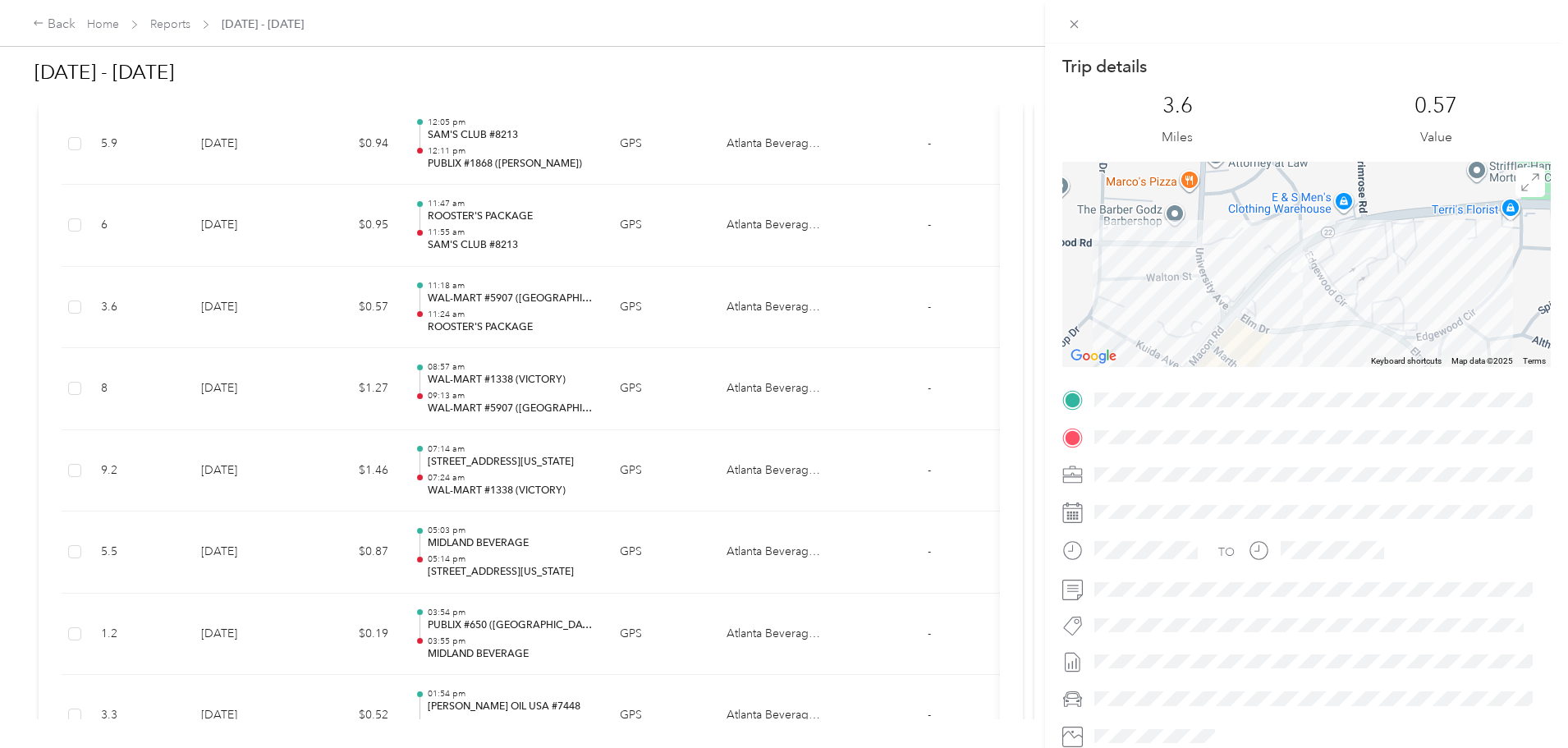
drag, startPoint x: 1358, startPoint y: 254, endPoint x: 1346, endPoint y: 275, distance: 24.2
click at [1346, 275] on div at bounding box center [1307, 264] width 489 height 205
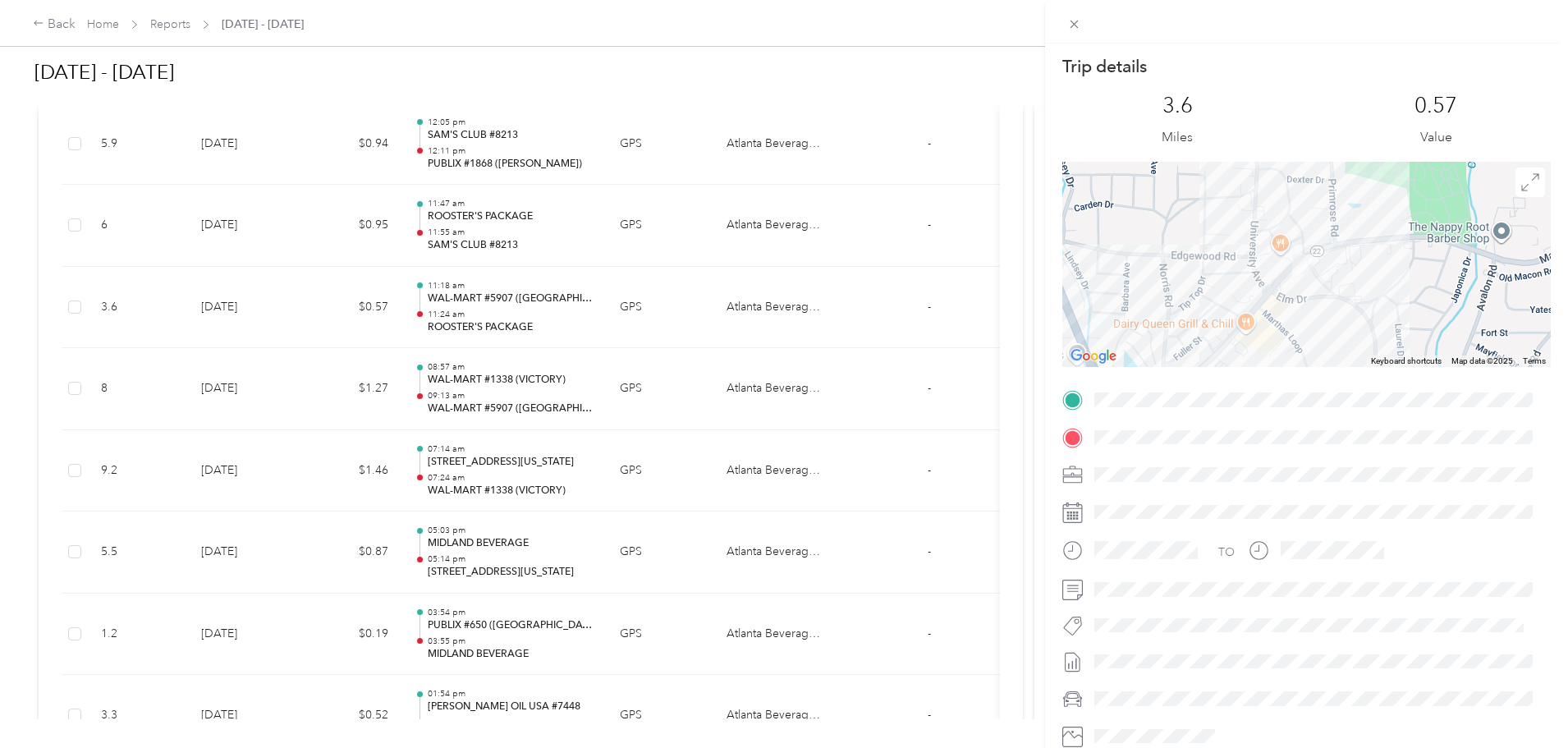
drag, startPoint x: 624, startPoint y: 285, endPoint x: 631, endPoint y: 329, distance: 44.6
click at [631, 329] on div "Trip details This trip cannot be edited because it is either under review, appr…" at bounding box center [784, 374] width 1568 height 748
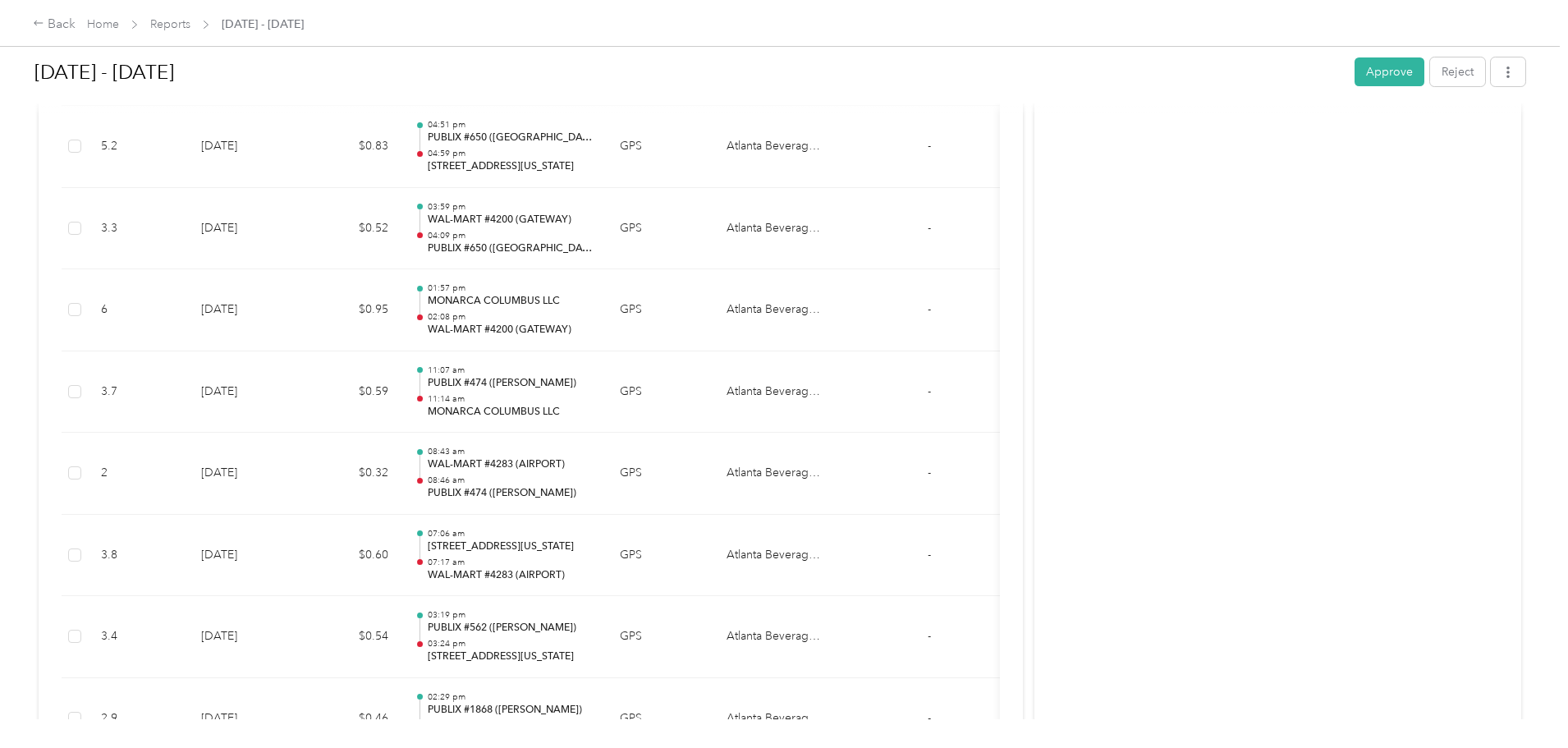
scroll to position [4511, 0]
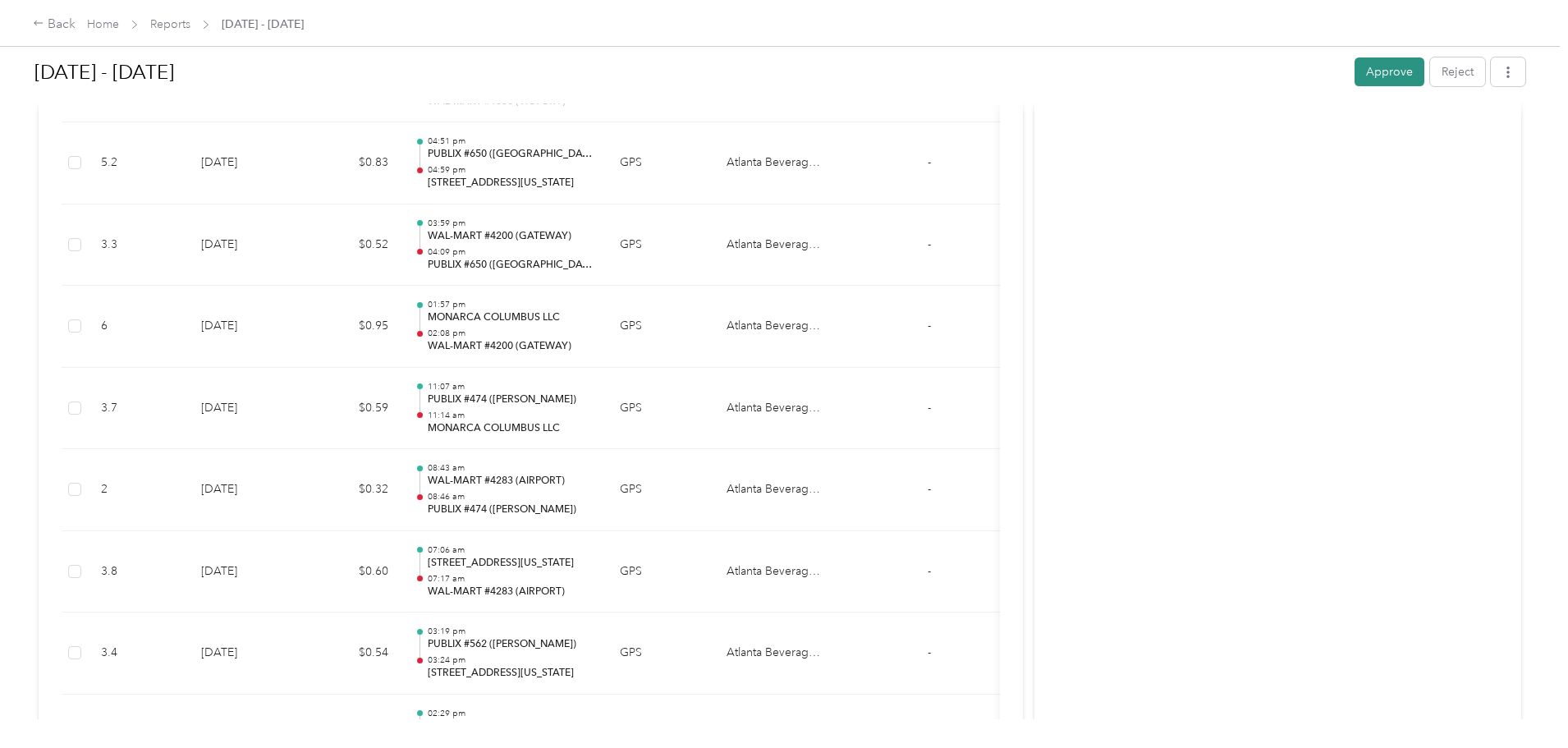
click at [1354, 65] on button "Approve" at bounding box center [1390, 72] width 70 height 29
click at [119, 24] on link "Home" at bounding box center [102, 24] width 32 height 14
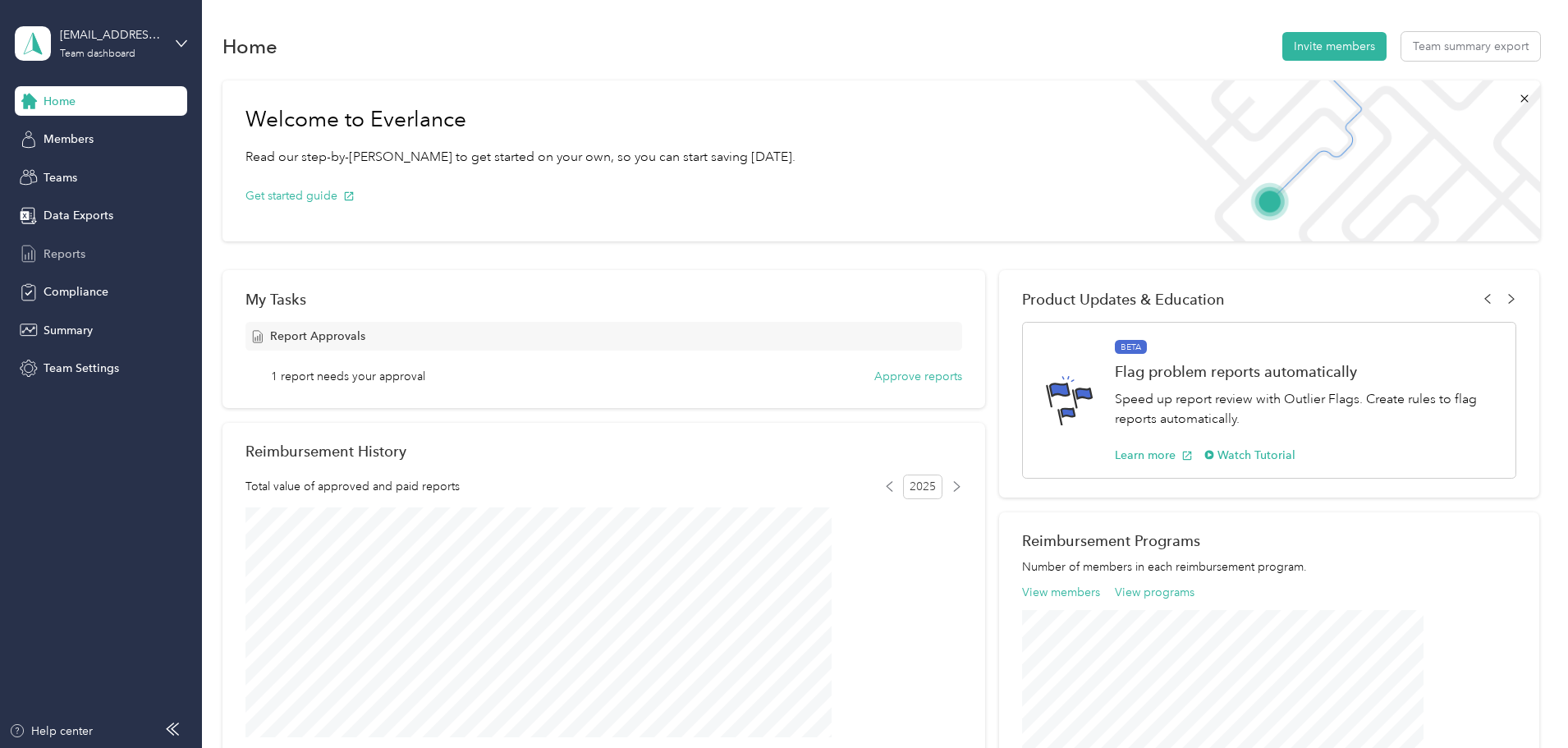
click at [56, 261] on span "Reports" at bounding box center [64, 254] width 42 height 17
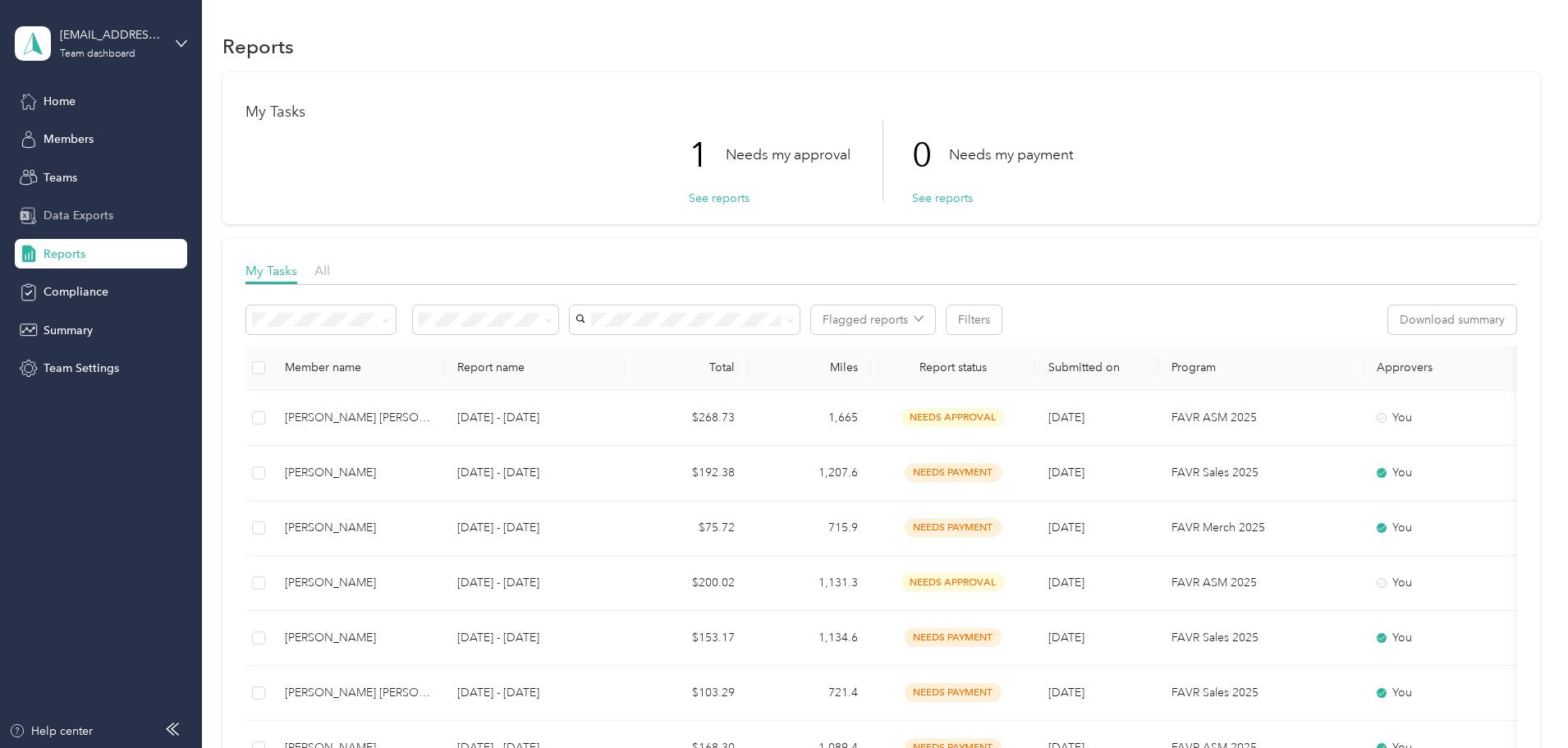
click at [85, 219] on span "Data Exports" at bounding box center [79, 215] width 70 height 17
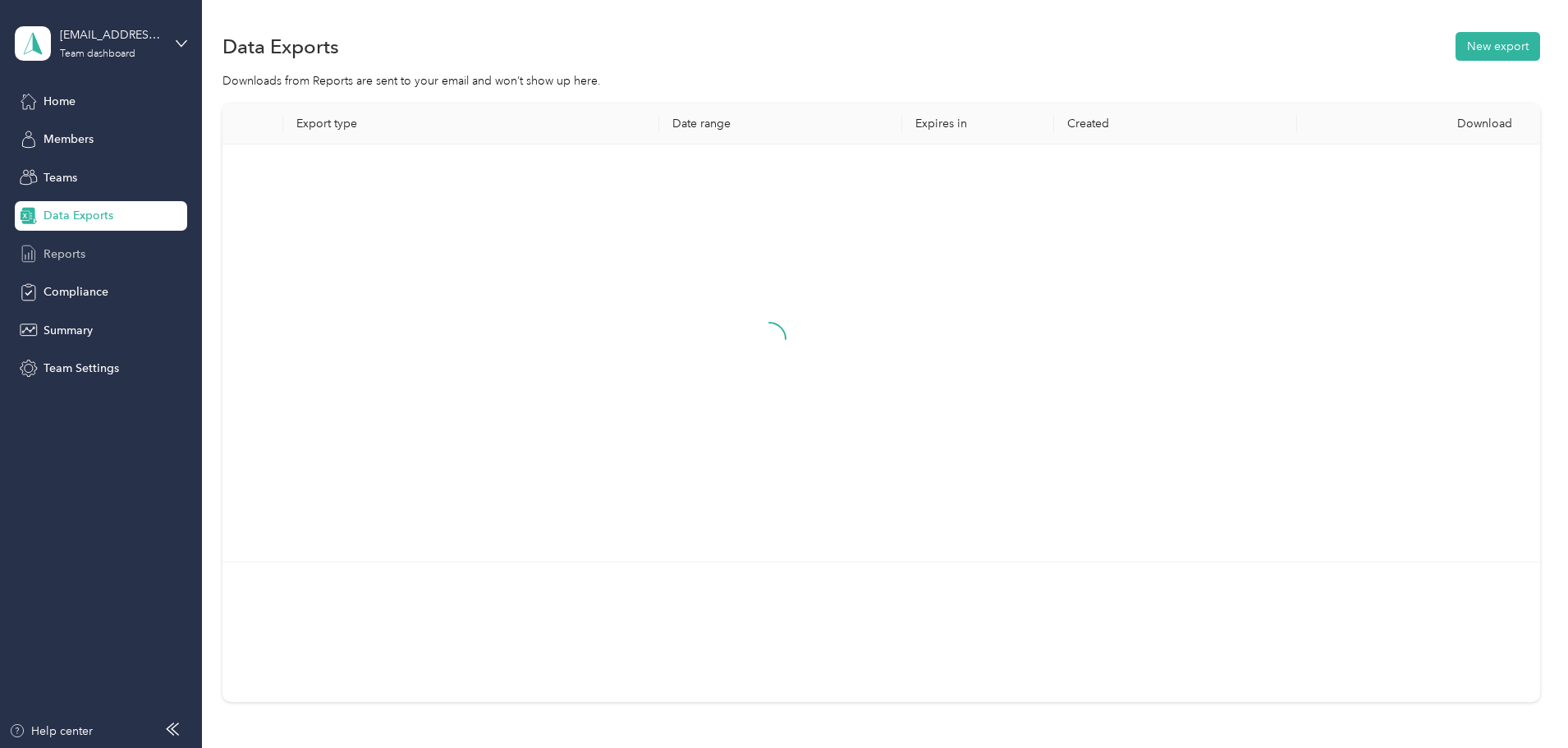
click at [74, 260] on span "Reports" at bounding box center [64, 254] width 42 height 17
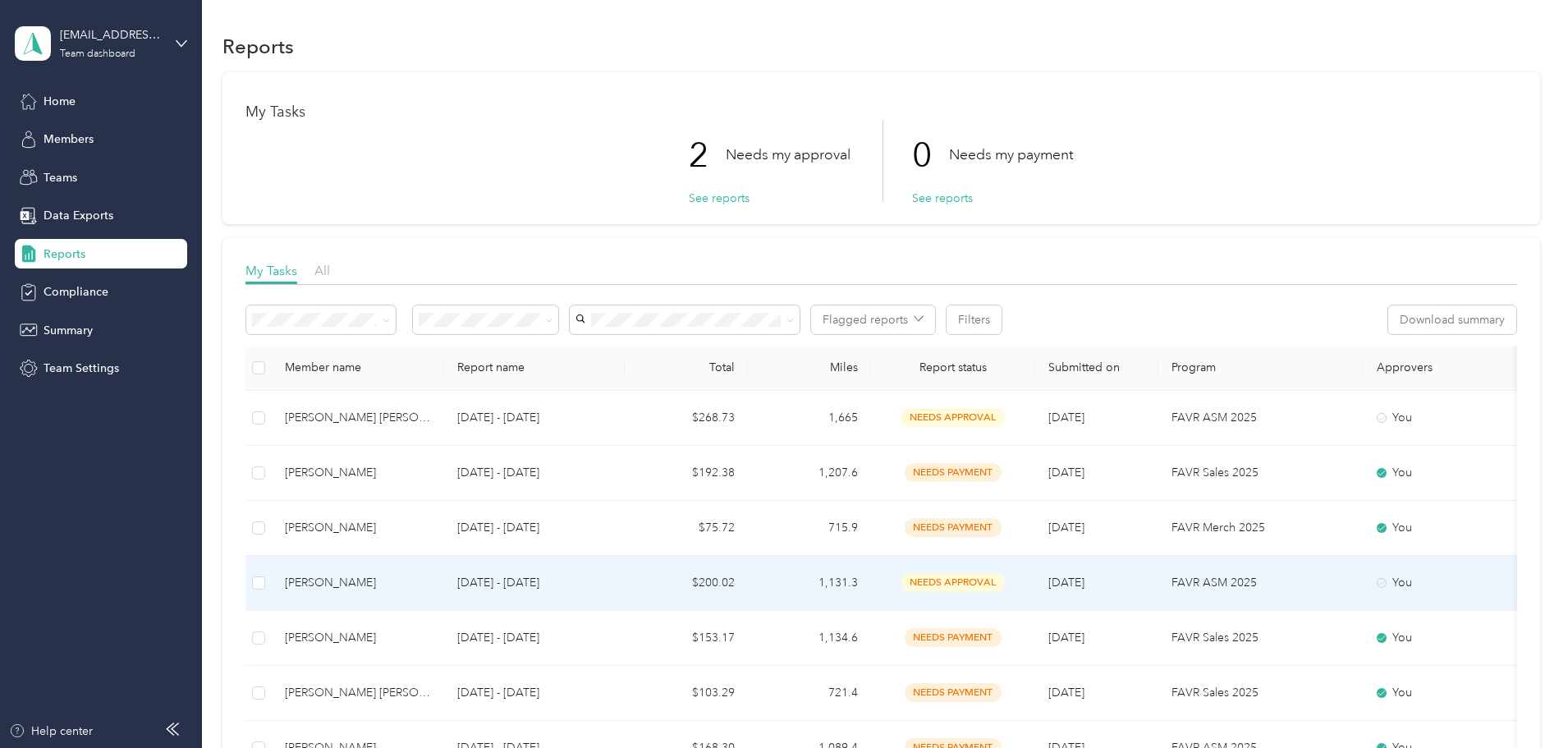
click at [431, 574] on div "[PERSON_NAME]" at bounding box center [358, 582] width 146 height 18
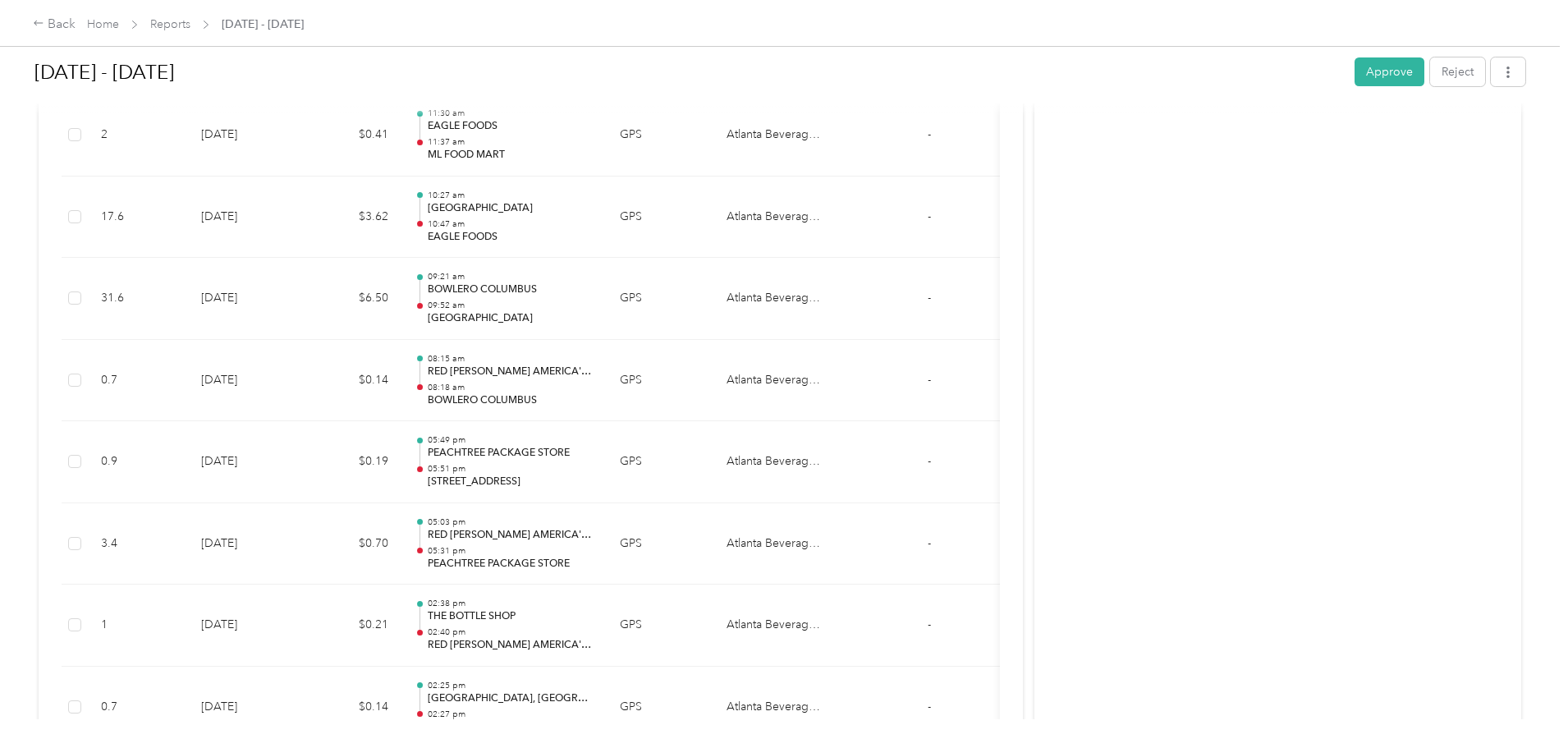
scroll to position [8056, 0]
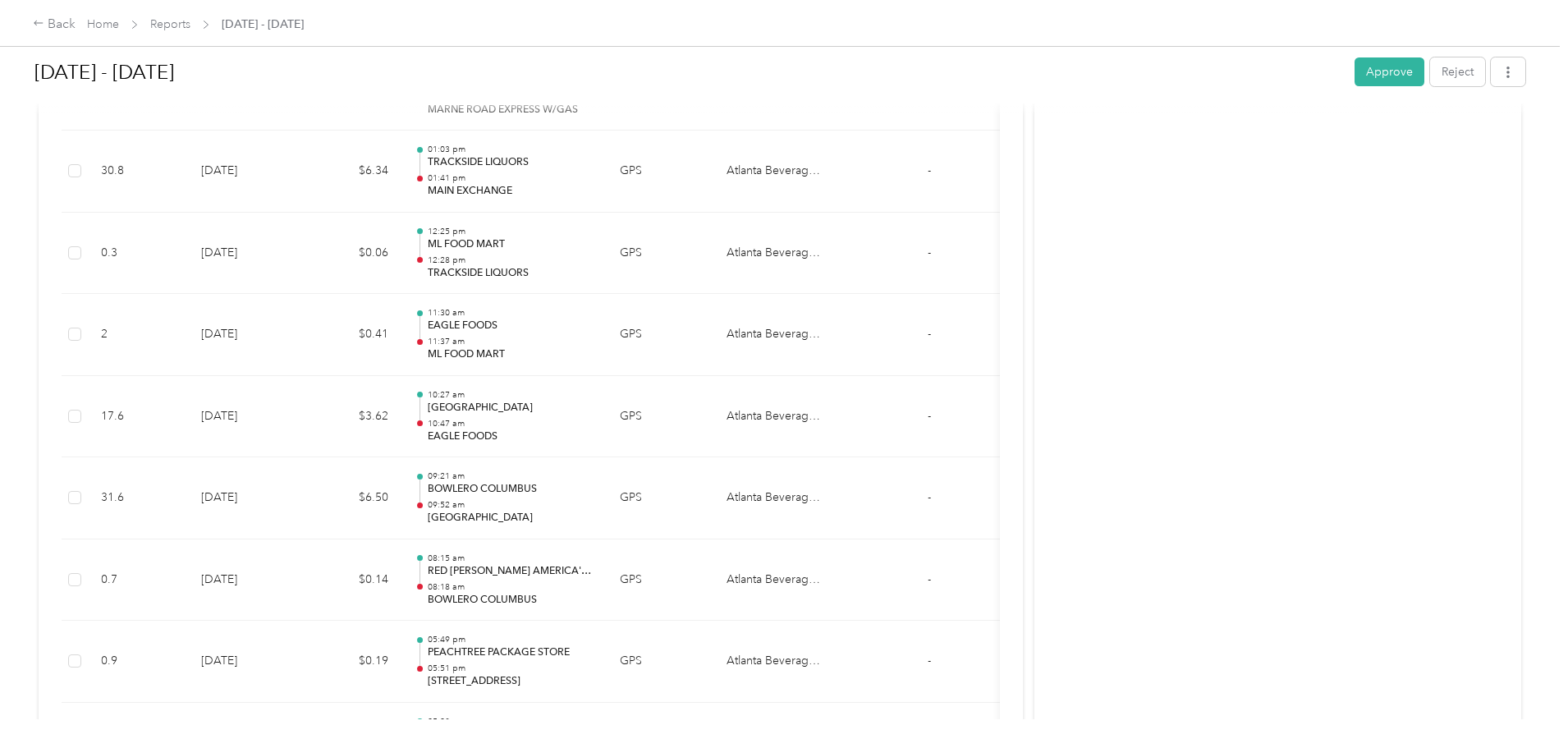
click at [1354, 72] on button "Approve" at bounding box center [1390, 72] width 70 height 29
